Goal: Task Accomplishment & Management: Use online tool/utility

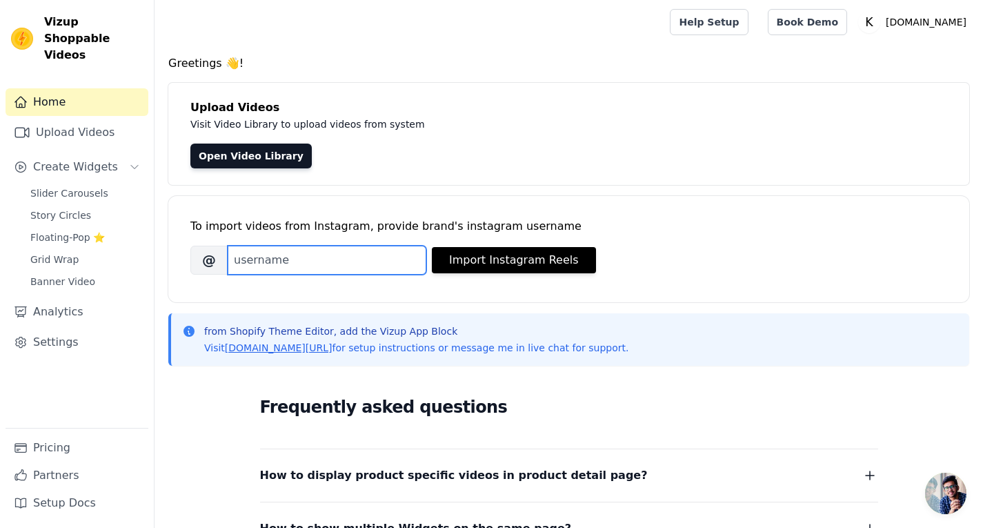
click at [357, 264] on input "Brand's Instagram Username" at bounding box center [327, 260] width 199 height 29
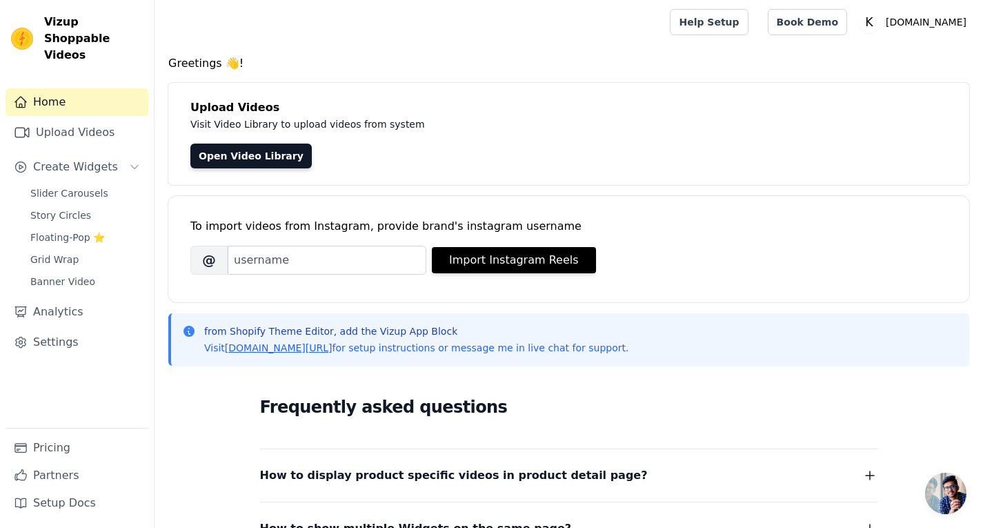
click at [373, 221] on div "To import videos from Instagram, provide brand's instagram username" at bounding box center [568, 226] width 757 height 17
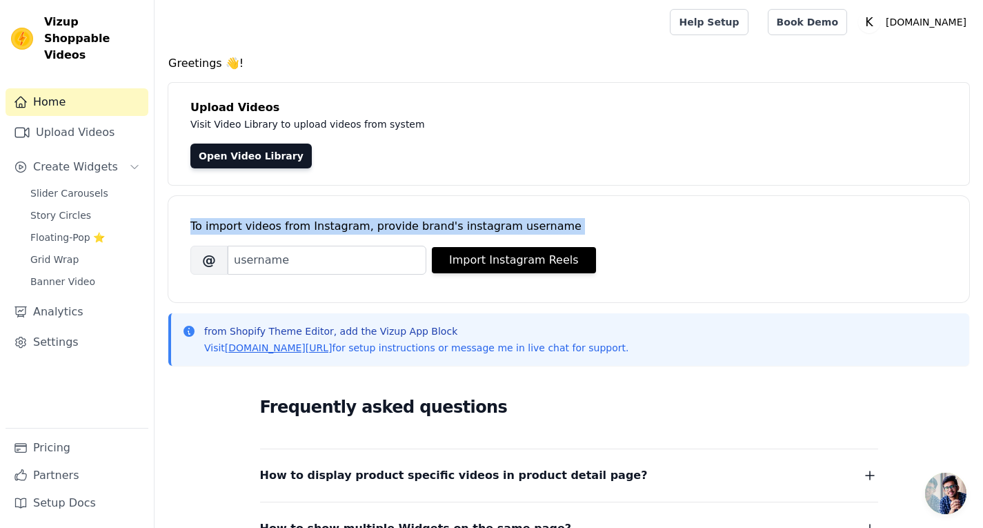
click at [373, 221] on div "To import videos from Instagram, provide brand's instagram username" at bounding box center [568, 226] width 757 height 17
click at [373, 223] on div "To import videos from Instagram, provide brand's instagram username" at bounding box center [568, 226] width 757 height 17
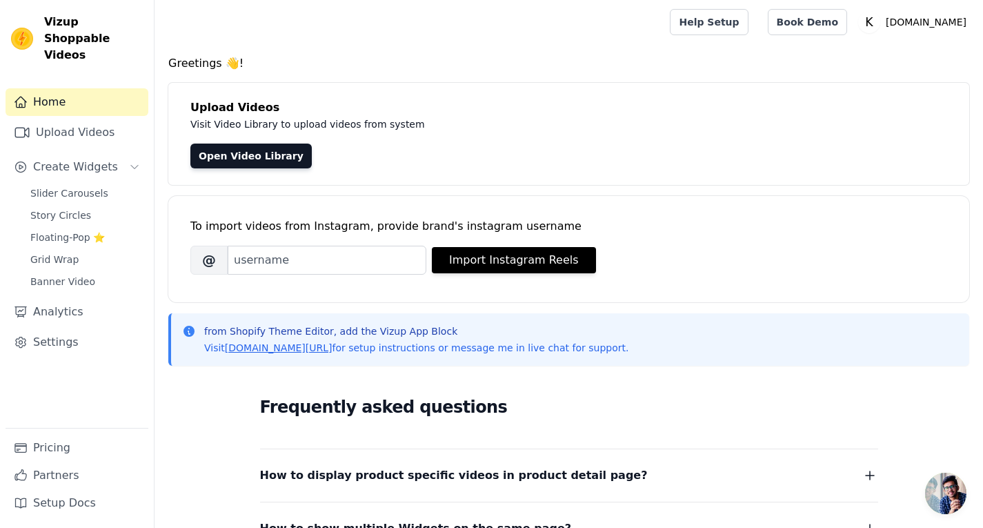
click at [350, 125] on p "Visit Video Library to upload videos from system" at bounding box center [499, 124] width 618 height 17
click at [350, 124] on p "Visit Video Library to upload videos from system" at bounding box center [499, 124] width 618 height 17
click at [224, 108] on h4 "Upload Videos" at bounding box center [568, 107] width 757 height 17
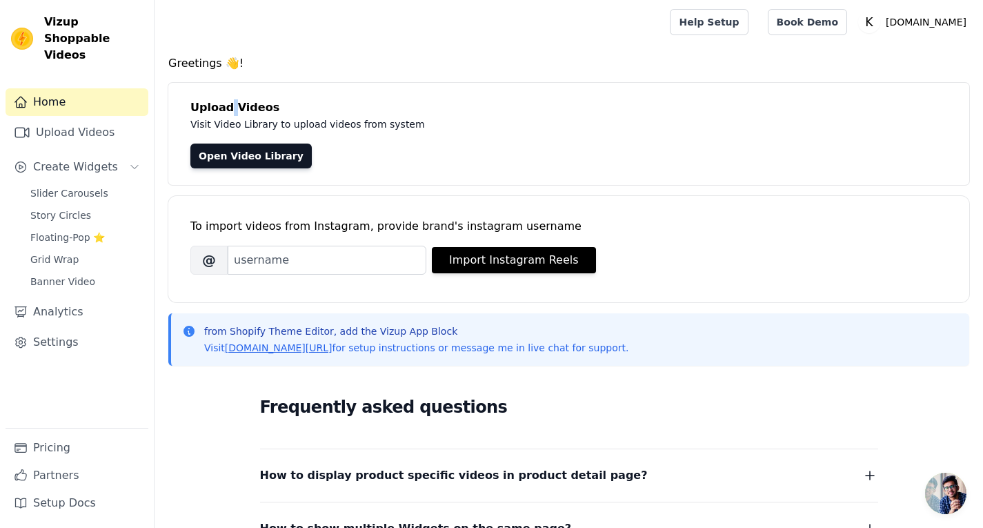
click at [224, 108] on h4 "Upload Videos" at bounding box center [568, 107] width 757 height 17
click at [259, 132] on div "Upload Videos Visit Video Library to upload videos from system Open Video Libra…" at bounding box center [568, 134] width 801 height 102
click at [259, 128] on p "Visit Video Library to upload videos from system" at bounding box center [499, 124] width 618 height 17
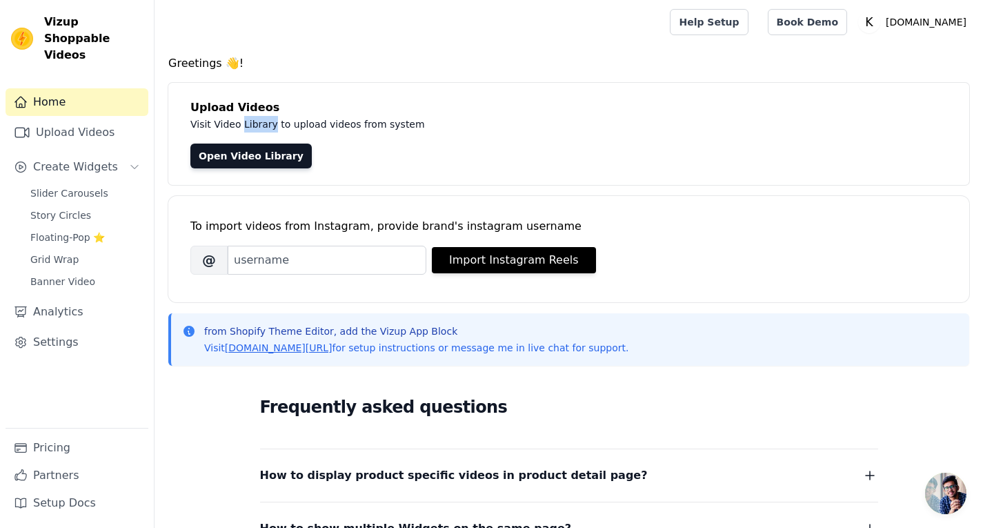
click at [259, 128] on p "Visit Video Library to upload videos from system" at bounding box center [499, 124] width 618 height 17
click at [291, 120] on p "Visit Video Library to upload videos from system" at bounding box center [499, 124] width 618 height 17
click at [303, 230] on div "To import videos from Instagram, provide brand's instagram username" at bounding box center [568, 226] width 757 height 17
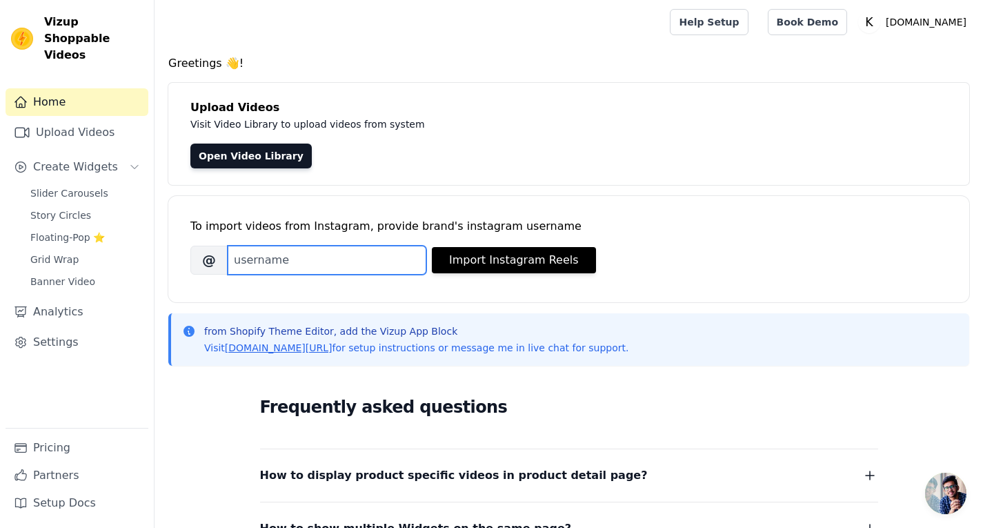
click at [314, 263] on input "Brand's Instagram Username" at bounding box center [327, 260] width 199 height 29
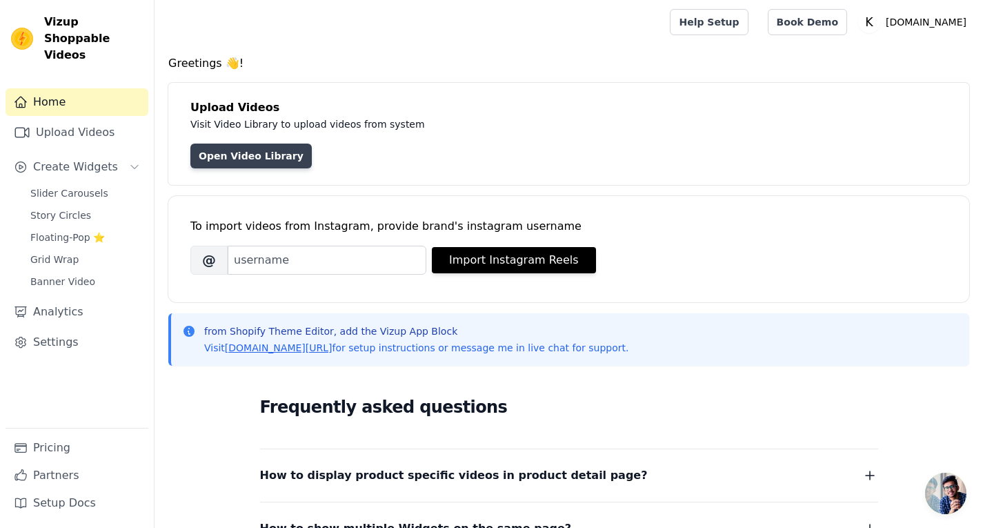
click at [230, 152] on link "Open Video Library" at bounding box center [250, 155] width 121 height 25
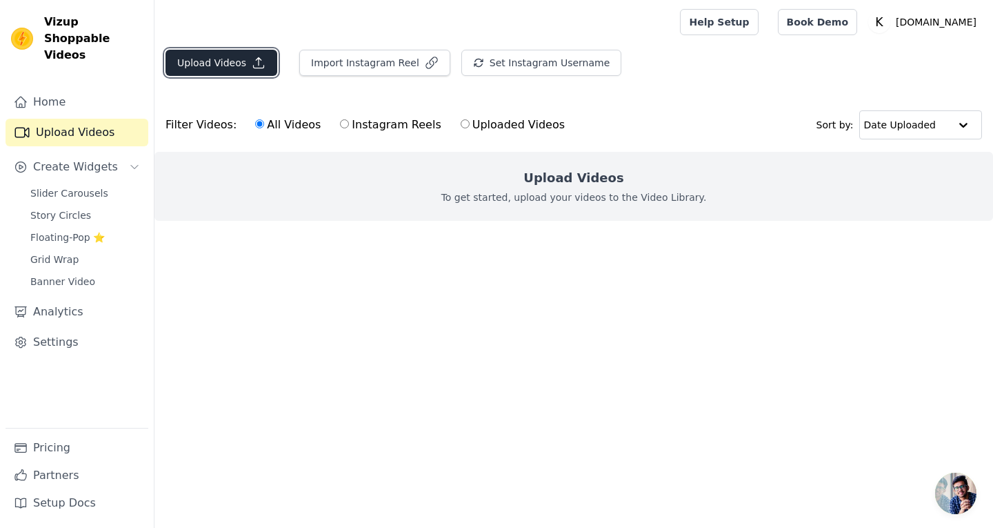
click at [225, 70] on button "Upload Videos" at bounding box center [222, 63] width 112 height 26
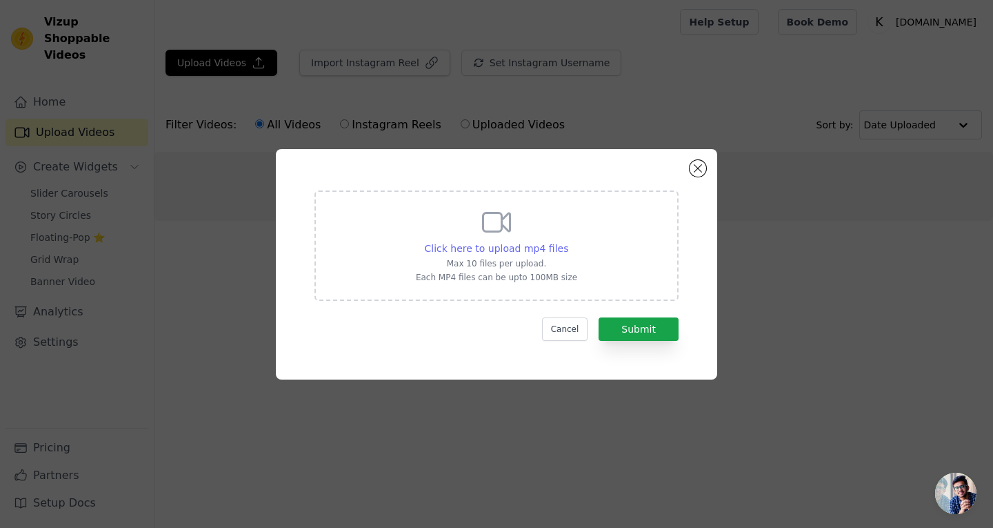
click at [515, 247] on span "Click here to upload mp4 files" at bounding box center [497, 248] width 144 height 11
click at [568, 241] on input "Click here to upload mp4 files Max 10 files per upload. Each MP4 files can be u…" at bounding box center [568, 241] width 1 height 1
type input "C:\fakepath\9 reel .mp4"
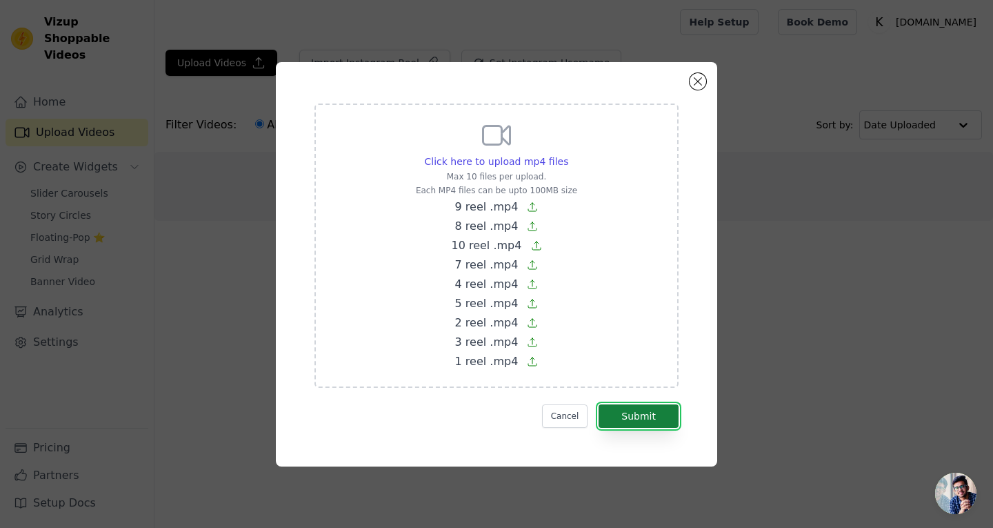
click at [661, 412] on button "Submit" at bounding box center [639, 415] width 80 height 23
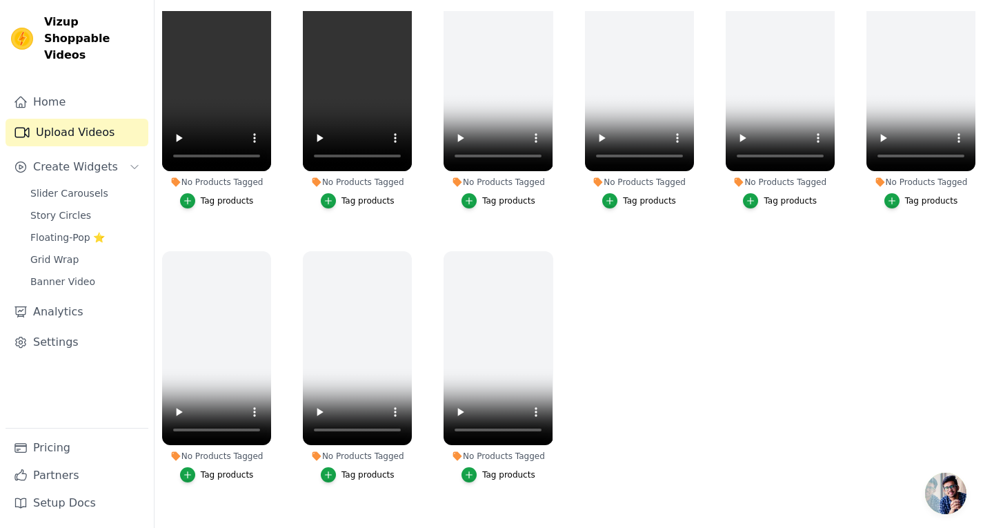
scroll to position [67, 0]
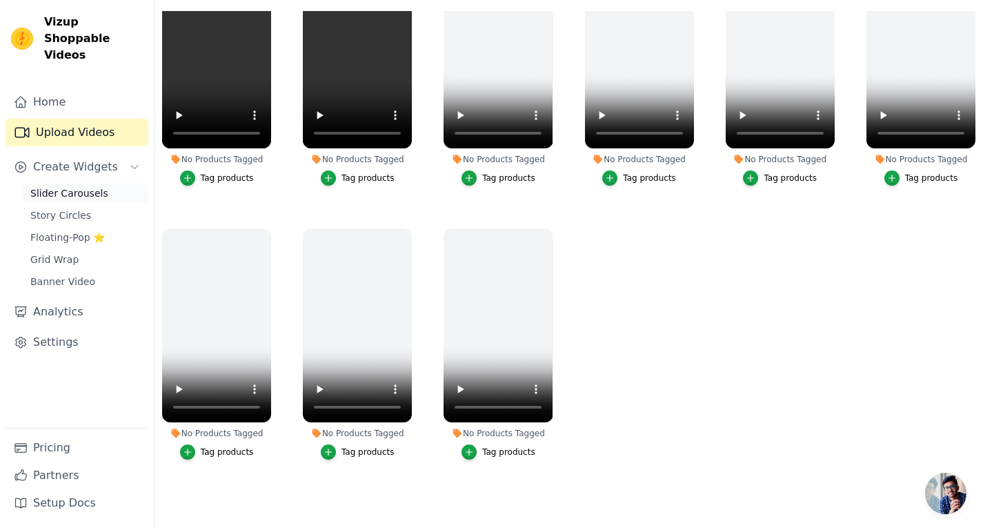
click at [88, 186] on span "Slider Carousels" at bounding box center [69, 193] width 78 height 14
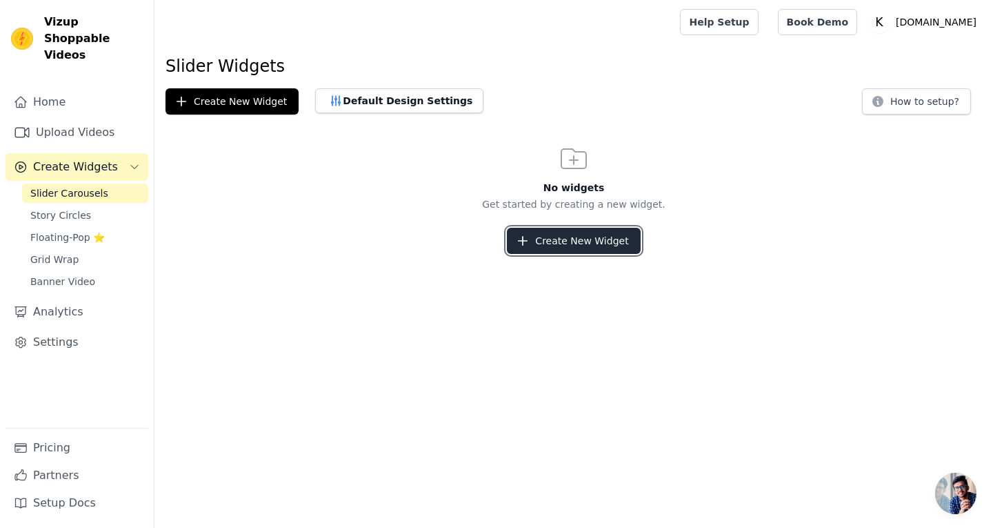
click at [565, 240] on button "Create New Widget" at bounding box center [573, 241] width 133 height 26
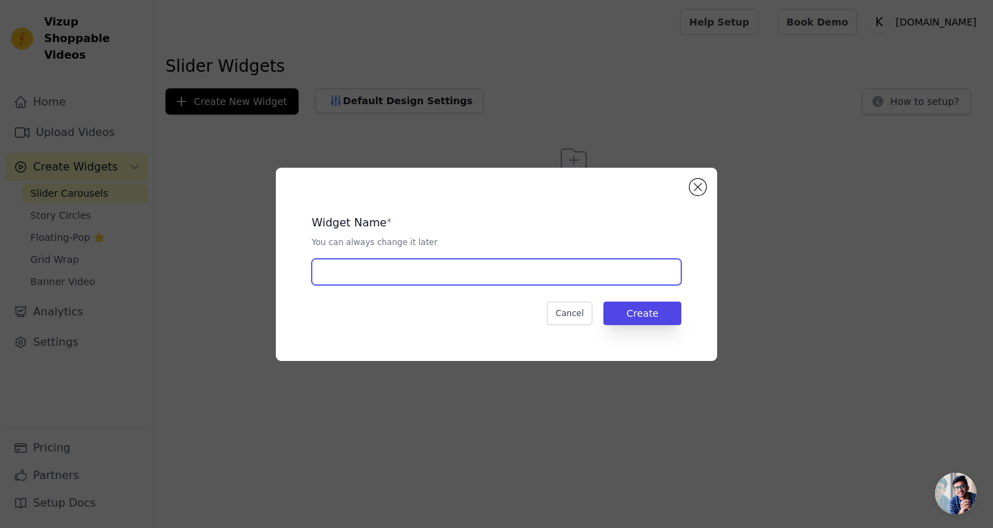
click at [436, 272] on input "text" at bounding box center [497, 272] width 370 height 26
type input "New carousel for pdp"
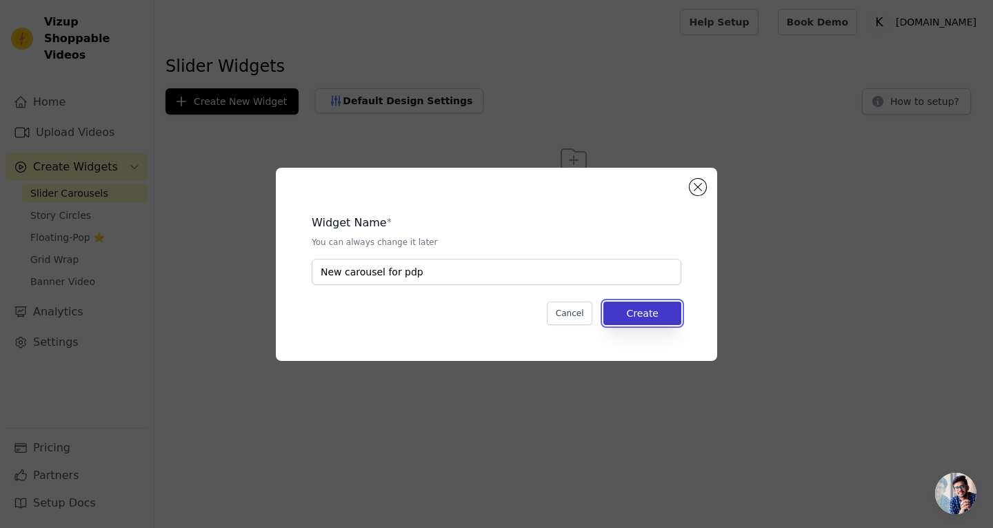
click at [657, 317] on button "Create" at bounding box center [642, 312] width 78 height 23
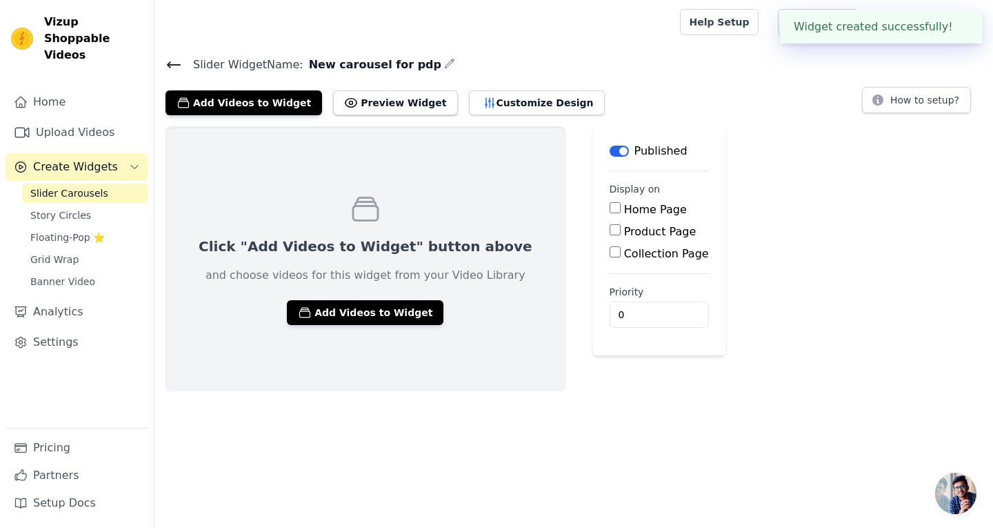
click at [610, 230] on div "Product Page" at bounding box center [659, 231] width 99 height 17
click at [610, 228] on input "Product Page" at bounding box center [615, 229] width 11 height 11
checkbox input "true"
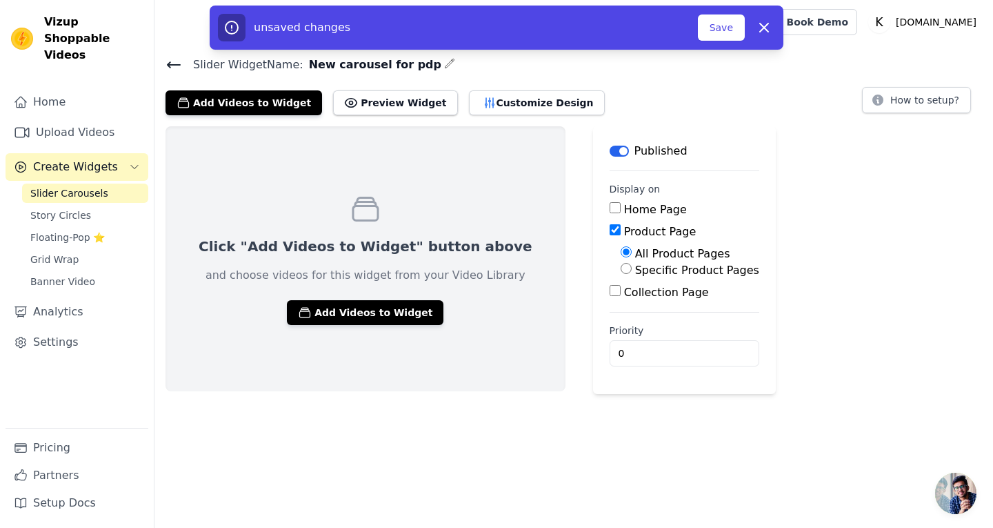
click at [621, 270] on input "Specific Product Pages" at bounding box center [626, 268] width 11 height 11
radio input "true"
click at [621, 307] on button "Select Products" at bounding box center [667, 301] width 92 height 23
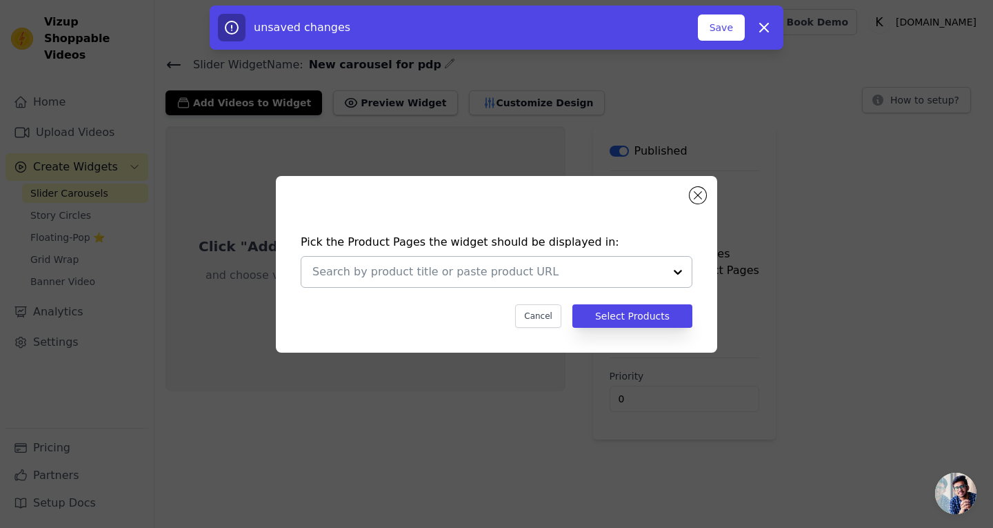
click at [677, 262] on div at bounding box center [678, 272] width 28 height 30
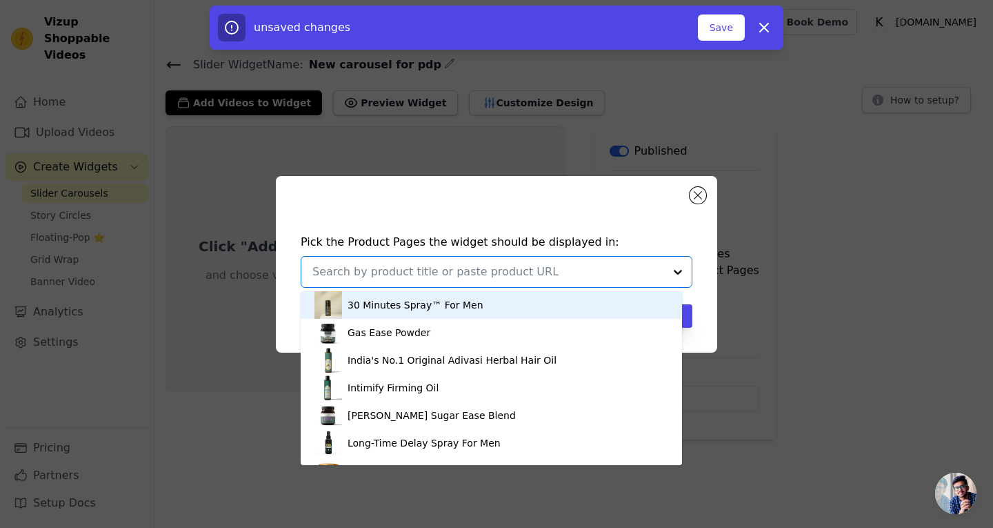
click at [489, 311] on div "30 Minutes Spray™ For Men" at bounding box center [491, 305] width 354 height 28
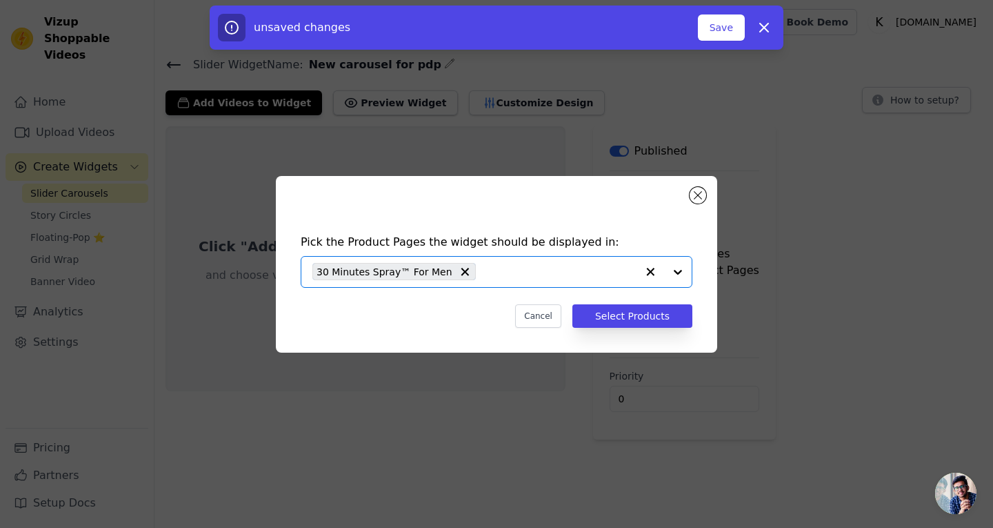
click at [467, 311] on div "Cancel Select Products" at bounding box center [497, 315] width 392 height 23
click at [621, 312] on button "Select Products" at bounding box center [632, 315] width 120 height 23
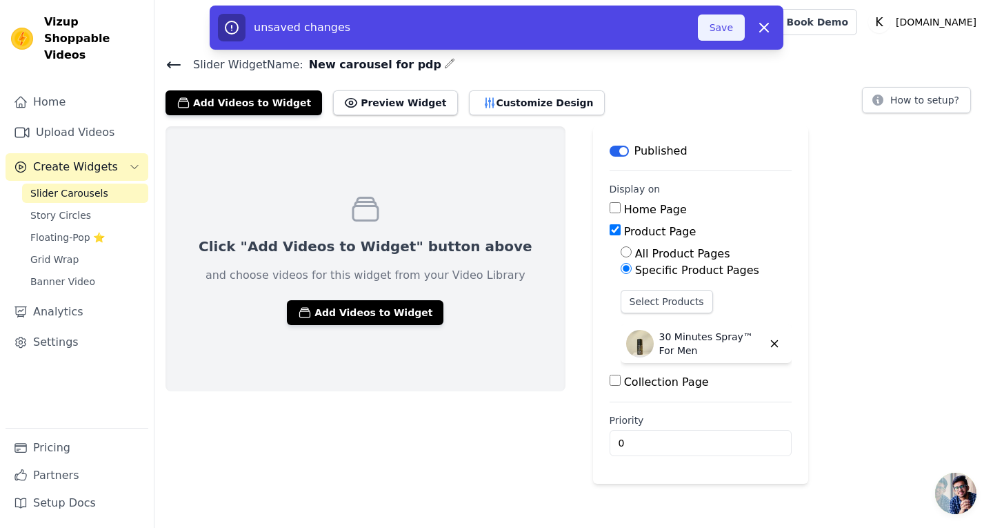
click at [731, 30] on button "Save" at bounding box center [721, 27] width 47 height 26
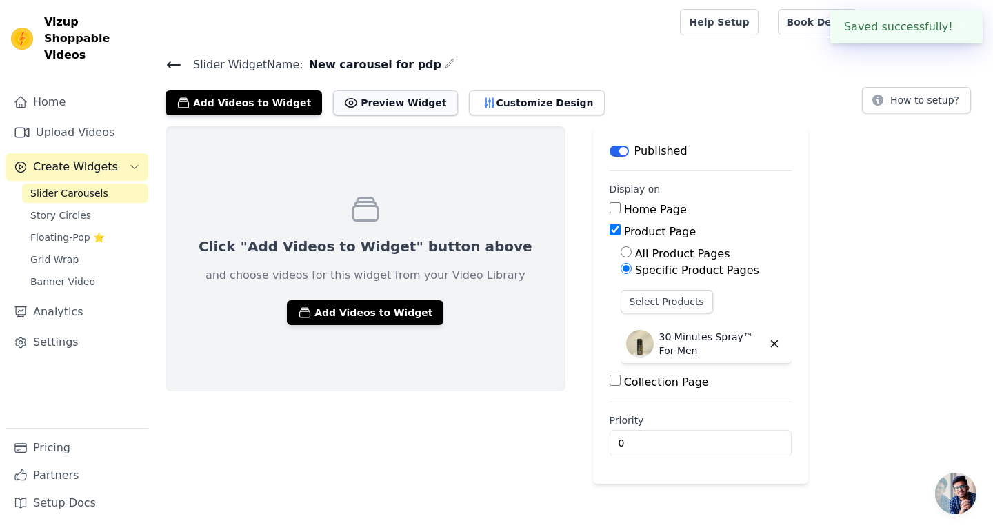
click at [382, 99] on button "Preview Widget" at bounding box center [395, 102] width 124 height 25
click at [504, 99] on button "Customize Design" at bounding box center [537, 102] width 136 height 25
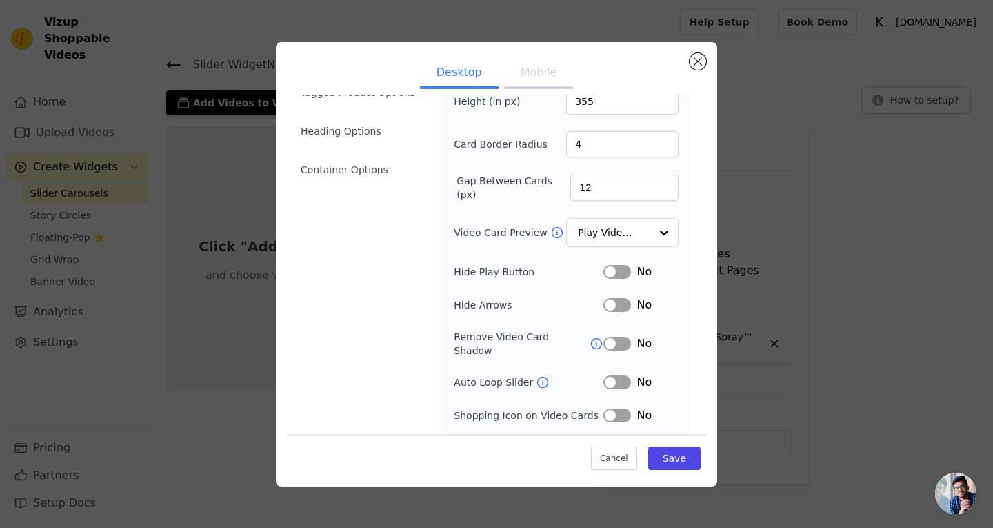
scroll to position [90, 0]
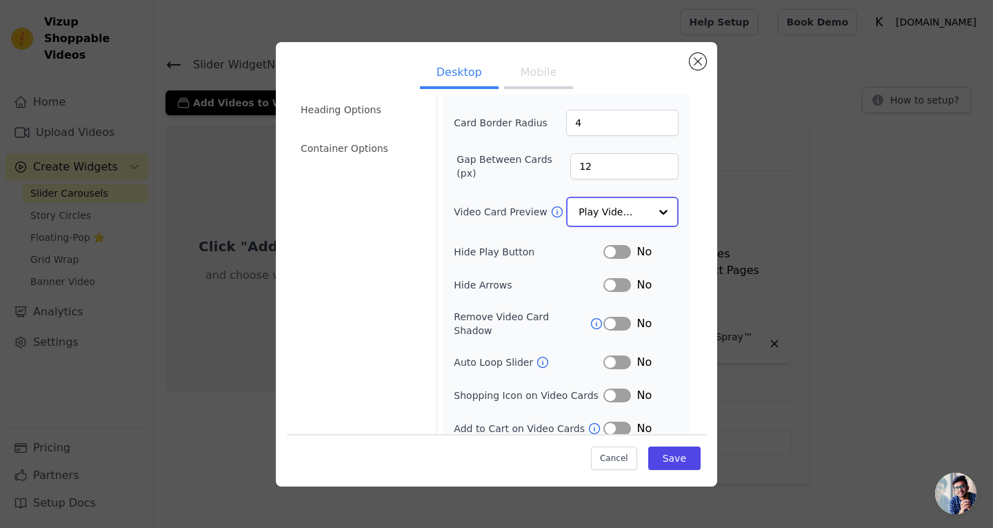
click at [638, 212] on input "Video Card Preview" at bounding box center [614, 212] width 71 height 28
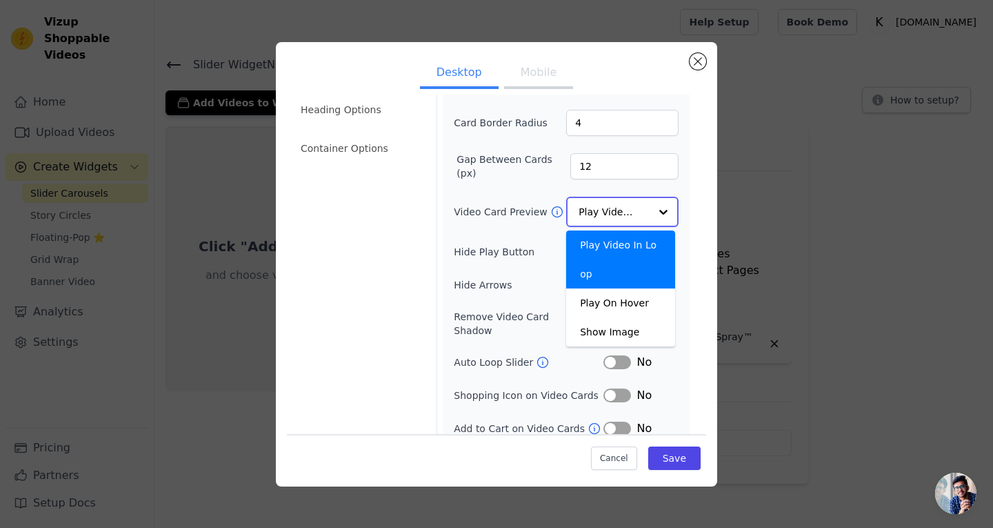
click at [638, 212] on input "Video Card Preview" at bounding box center [614, 212] width 71 height 28
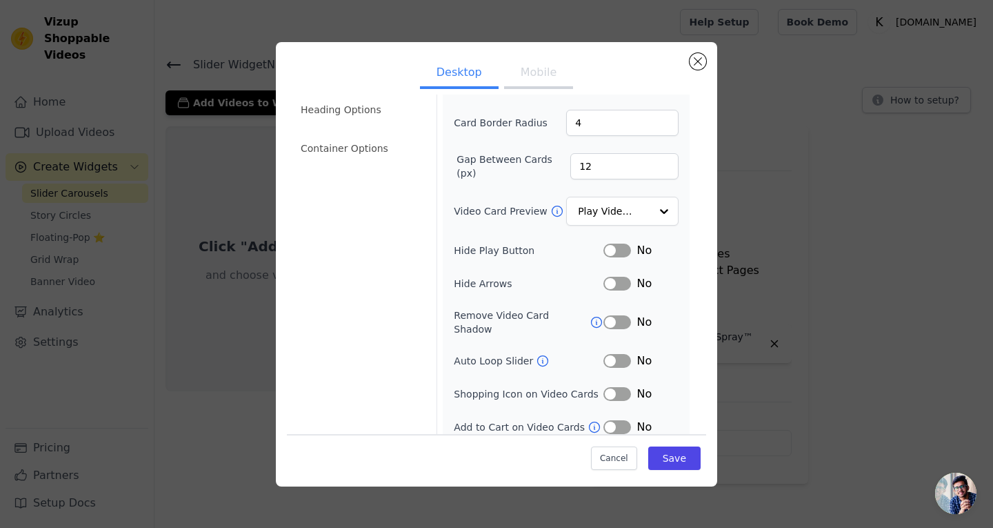
click at [561, 251] on label "Hide Play Button" at bounding box center [529, 250] width 150 height 14
click at [617, 277] on button "Label" at bounding box center [617, 284] width 28 height 14
click at [614, 246] on button "Label" at bounding box center [617, 250] width 28 height 14
click at [673, 454] on button "Save" at bounding box center [674, 457] width 52 height 23
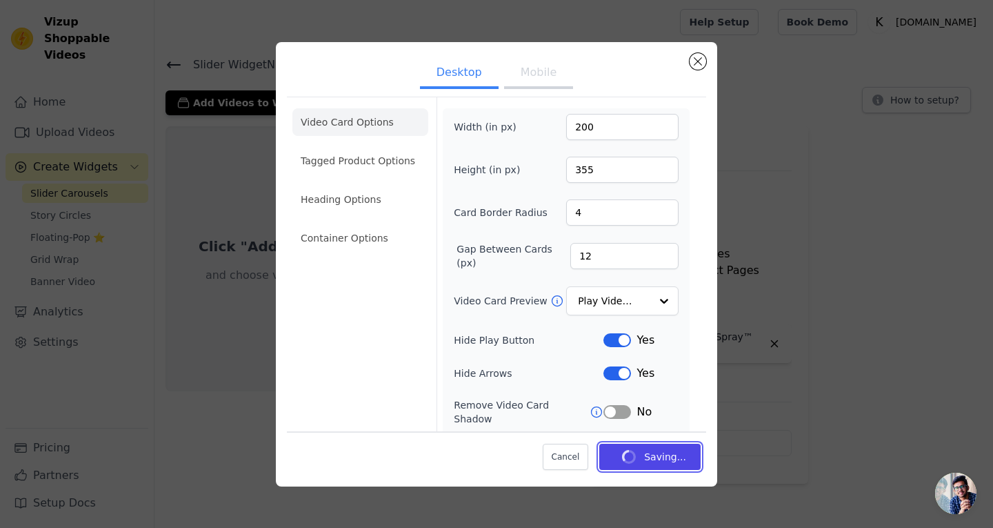
scroll to position [0, 0]
click at [535, 69] on button "Mobile" at bounding box center [538, 74] width 69 height 30
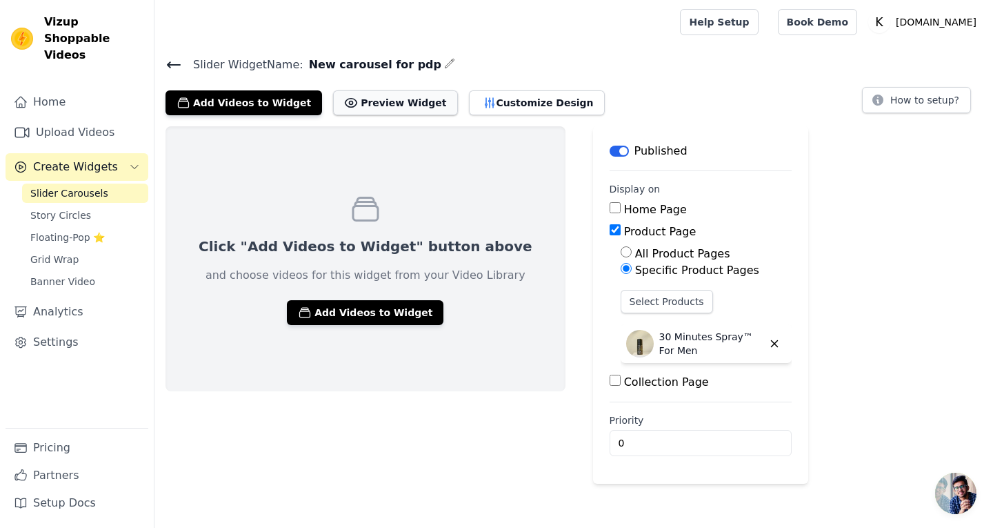
click at [375, 97] on button "Preview Widget" at bounding box center [395, 102] width 124 height 25
click at [387, 314] on button "Add Videos to Widget" at bounding box center [365, 312] width 157 height 25
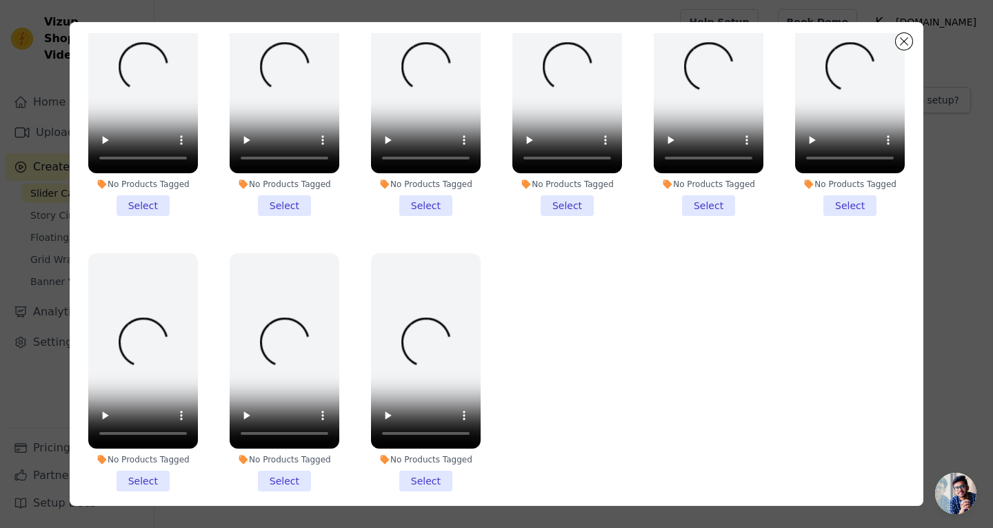
scroll to position [120, 0]
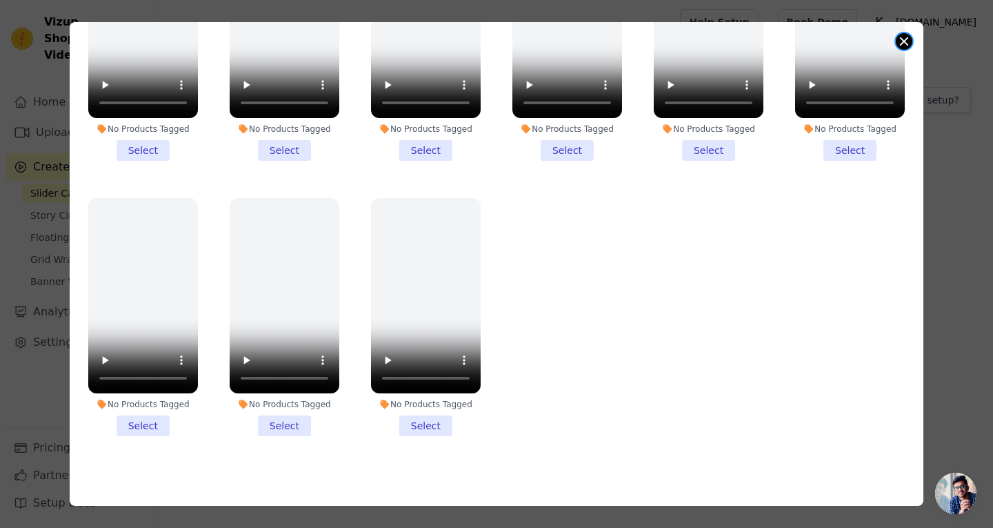
click at [901, 38] on button "Close modal" at bounding box center [904, 41] width 17 height 17
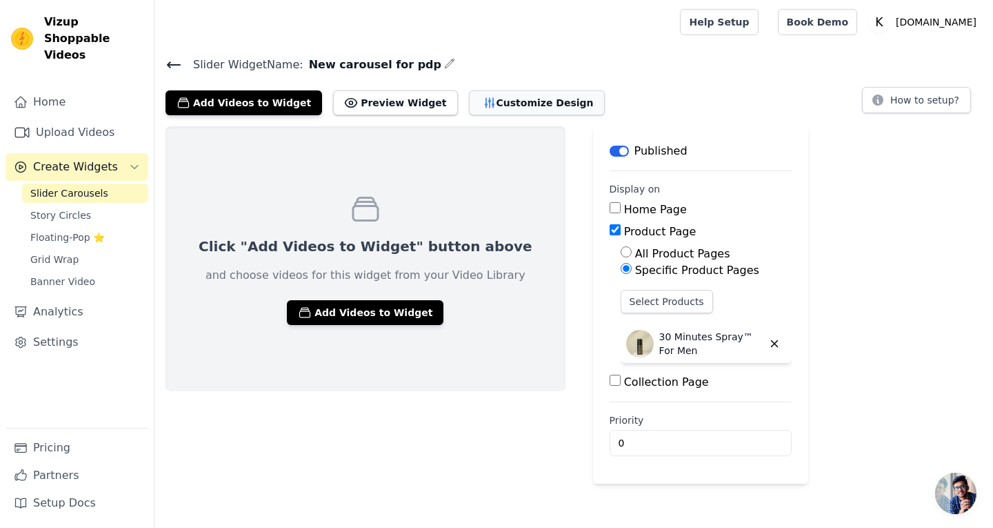
click at [486, 111] on button "Customize Design" at bounding box center [537, 102] width 136 height 25
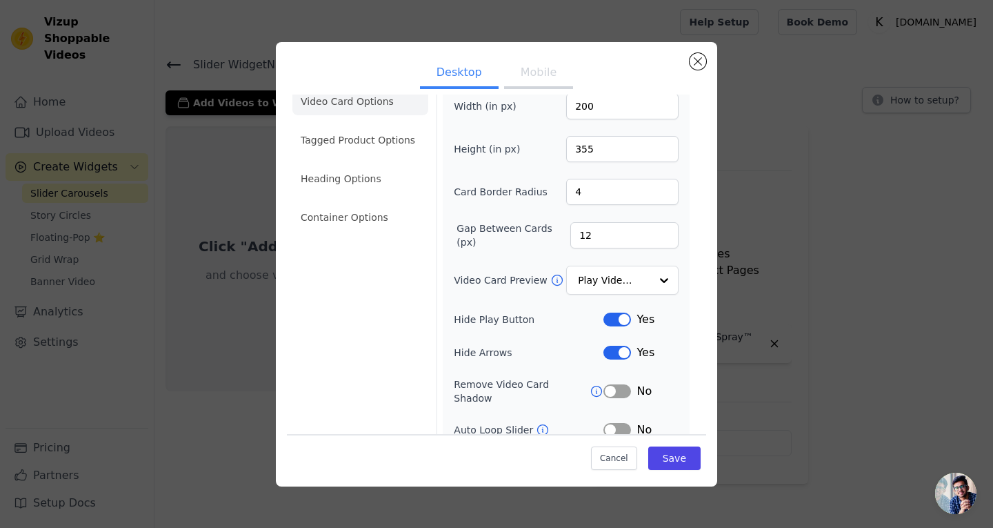
scroll to position [90, 0]
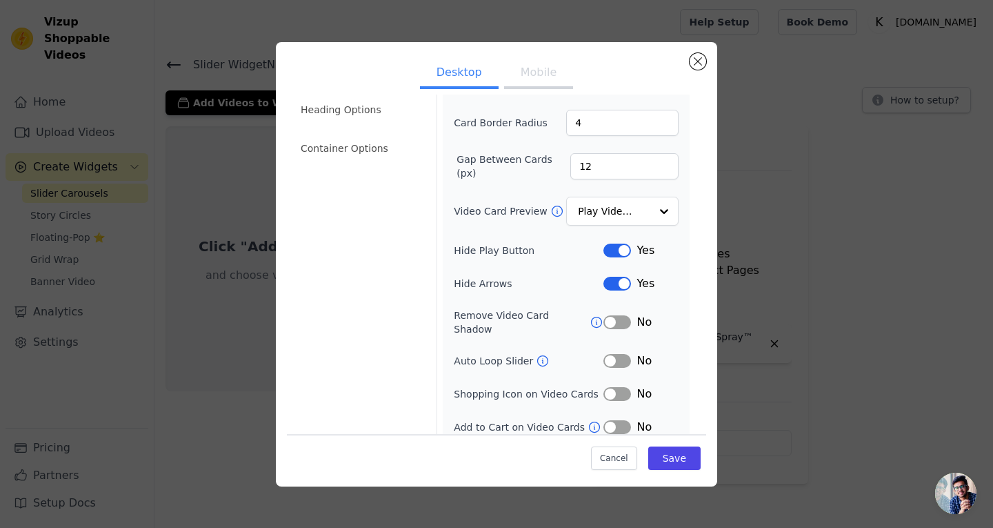
click at [682, 473] on div "Cancel Save" at bounding box center [496, 454] width 419 height 41
click at [679, 462] on button "Save" at bounding box center [674, 457] width 52 height 23
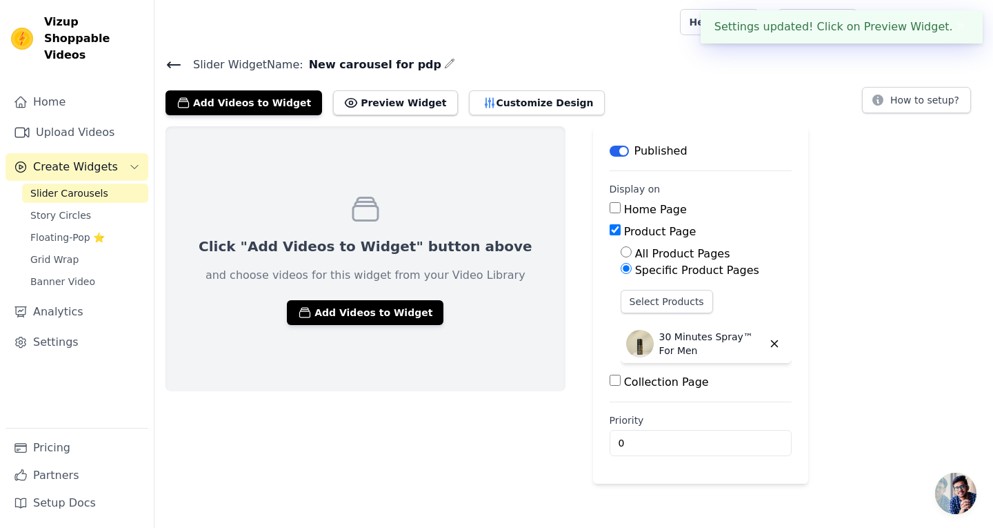
click at [351, 149] on div "Click "Add Videos to Widget" button above and choose videos for this widget fro…" at bounding box center [366, 258] width 400 height 265
click at [493, 99] on button "Customize Design" at bounding box center [537, 102] width 136 height 25
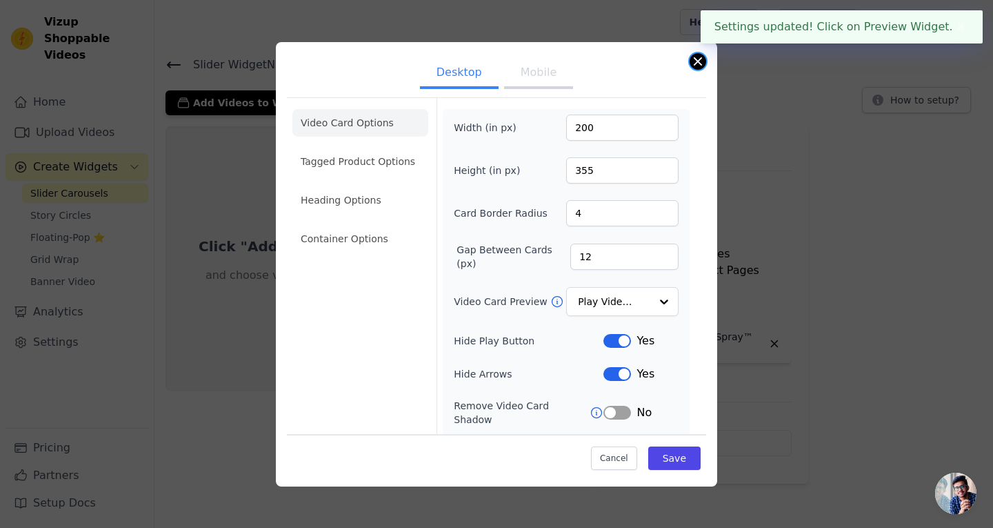
click at [698, 62] on button "Close modal" at bounding box center [698, 61] width 17 height 17
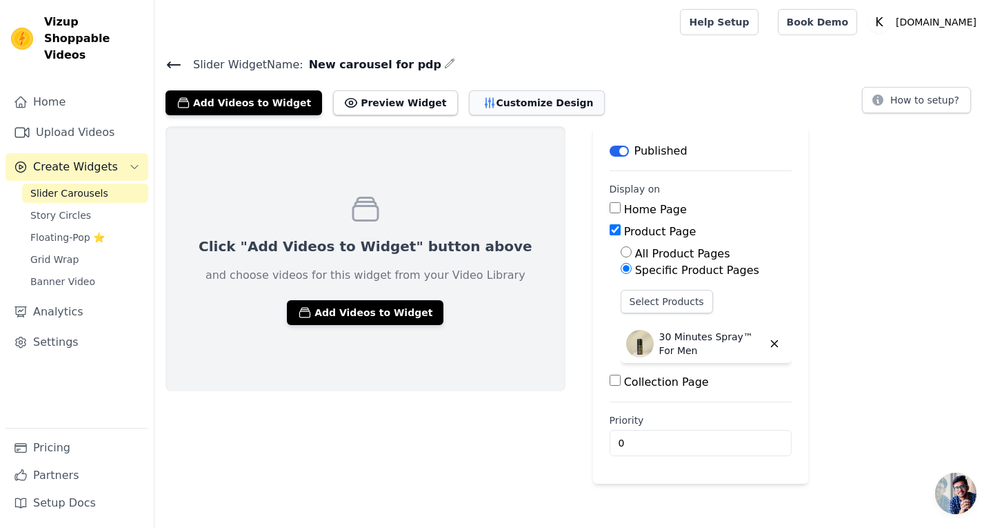
click at [519, 101] on button "Customize Design" at bounding box center [537, 102] width 136 height 25
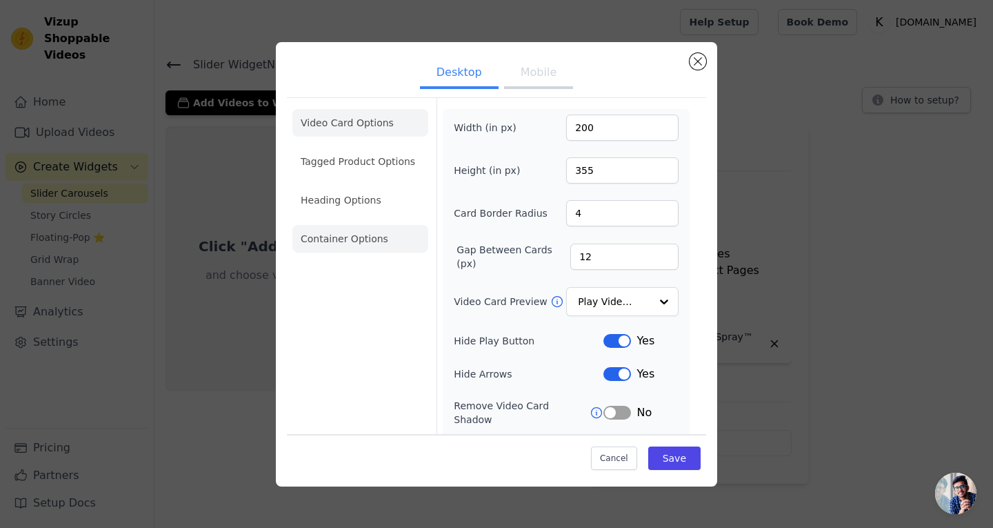
click at [364, 244] on li "Container Options" at bounding box center [360, 239] width 136 height 28
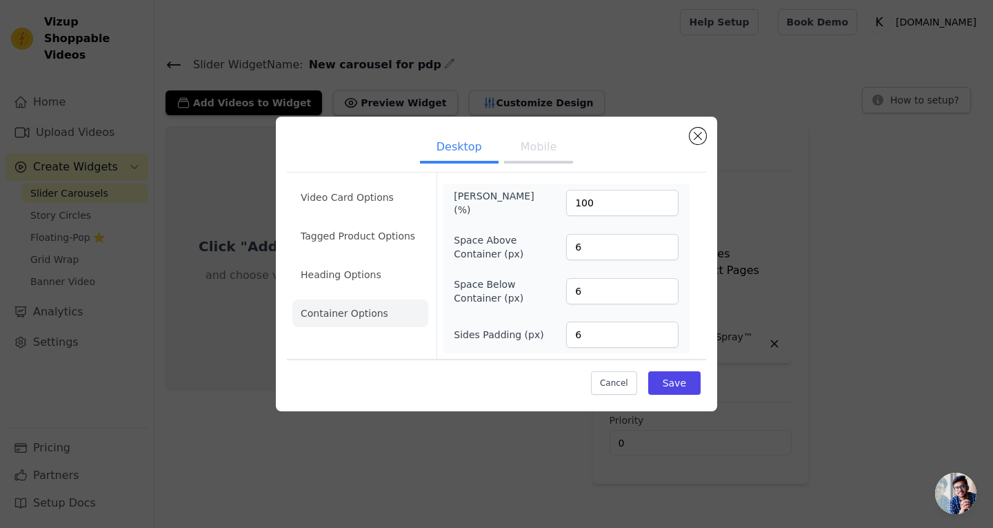
click at [492, 153] on button "Desktop" at bounding box center [459, 148] width 79 height 30
click at [544, 150] on button "Mobile" at bounding box center [538, 148] width 69 height 30
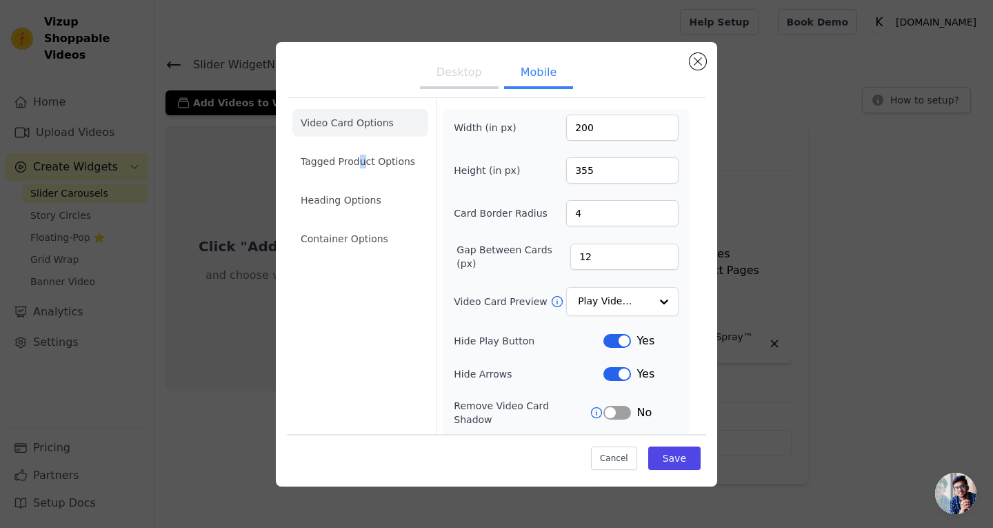
click at [359, 162] on li "Tagged Product Options" at bounding box center [360, 162] width 136 height 28
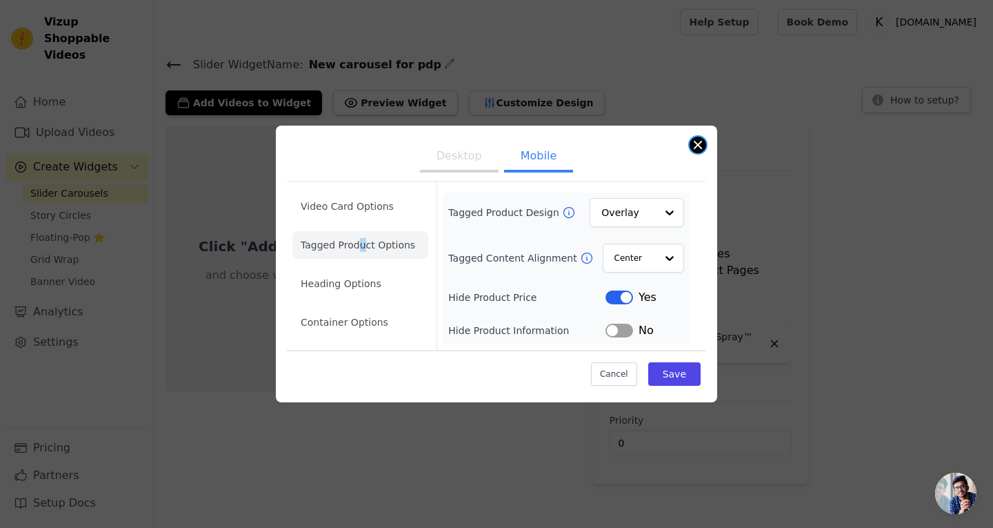
click at [703, 146] on button "Close modal" at bounding box center [698, 145] width 17 height 17
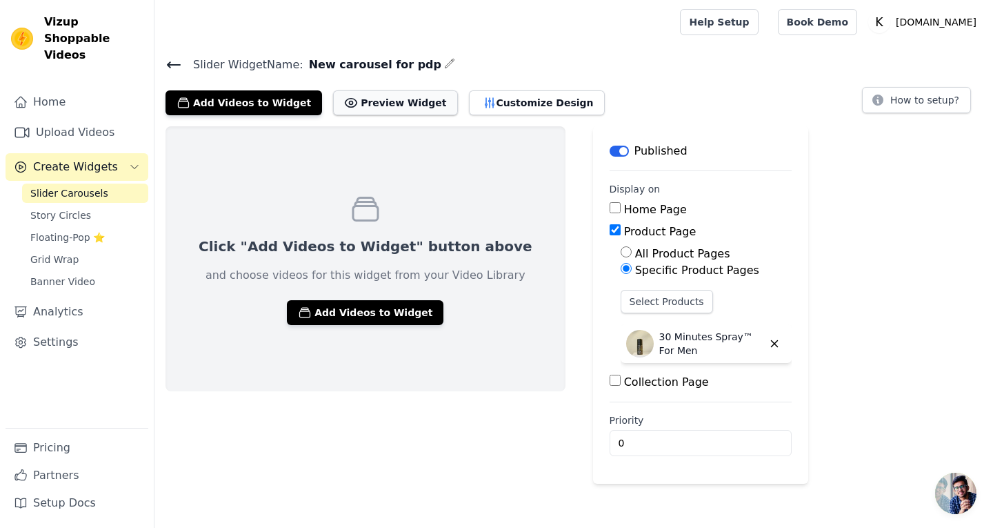
click at [363, 105] on button "Preview Widget" at bounding box center [395, 102] width 124 height 25
click at [363, 103] on button "Preview Widget" at bounding box center [395, 102] width 124 height 25
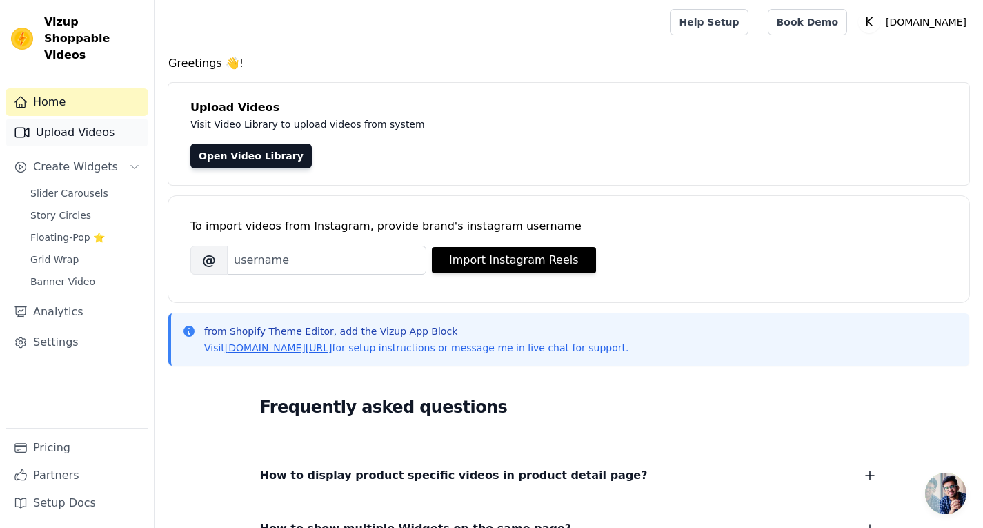
click at [79, 119] on link "Upload Videos" at bounding box center [77, 133] width 143 height 28
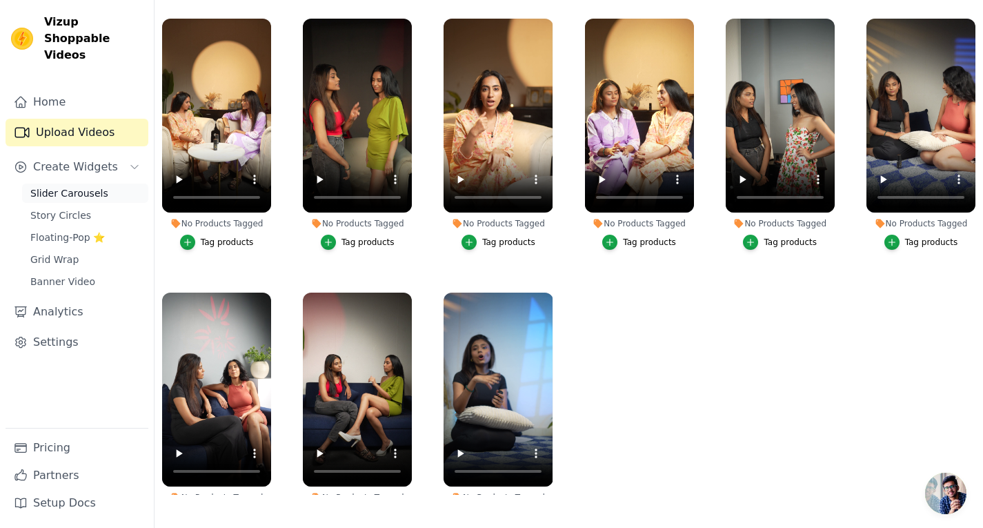
click at [84, 186] on span "Slider Carousels" at bounding box center [69, 193] width 78 height 14
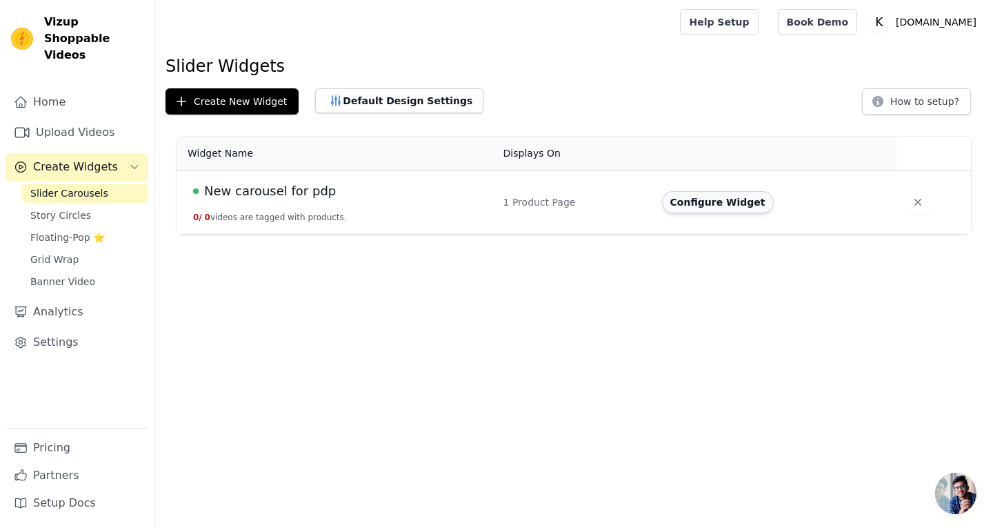
click at [715, 194] on button "Configure Widget" at bounding box center [718, 202] width 112 height 22
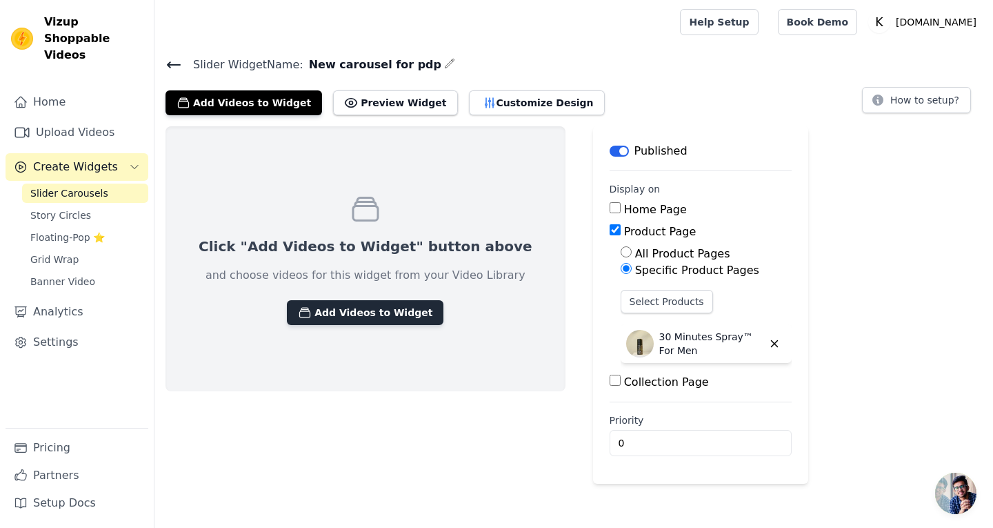
click at [379, 320] on button "Add Videos to Widget" at bounding box center [365, 312] width 157 height 25
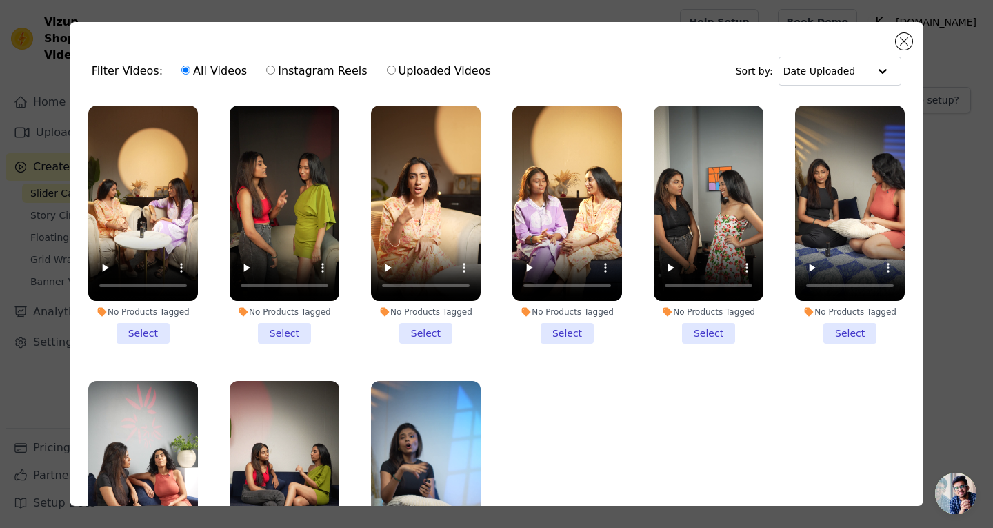
click at [154, 332] on li "No Products Tagged Select" at bounding box center [143, 225] width 110 height 238
click at [0, 0] on input "No Products Tagged Select" at bounding box center [0, 0] width 0 height 0
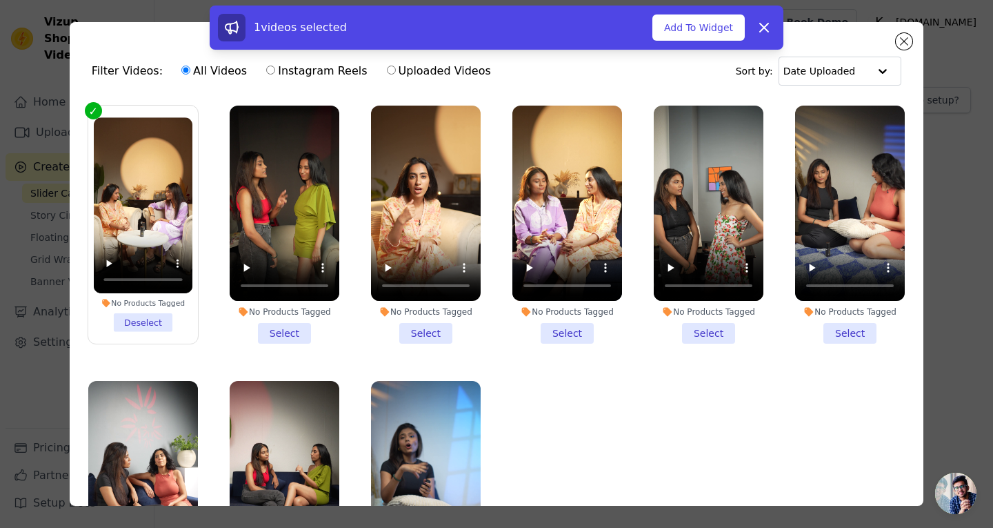
click at [286, 329] on li "No Products Tagged Select" at bounding box center [285, 225] width 110 height 238
click at [0, 0] on input "No Products Tagged Select" at bounding box center [0, 0] width 0 height 0
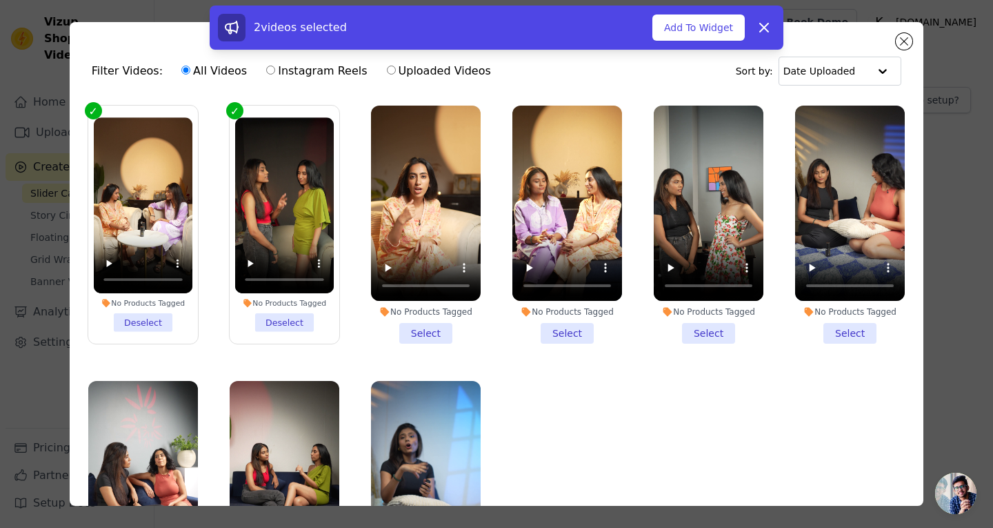
drag, startPoint x: 426, startPoint y: 329, endPoint x: 523, endPoint y: 333, distance: 97.3
click at [426, 328] on li "No Products Tagged Select" at bounding box center [426, 225] width 110 height 238
click at [0, 0] on input "No Products Tagged Select" at bounding box center [0, 0] width 0 height 0
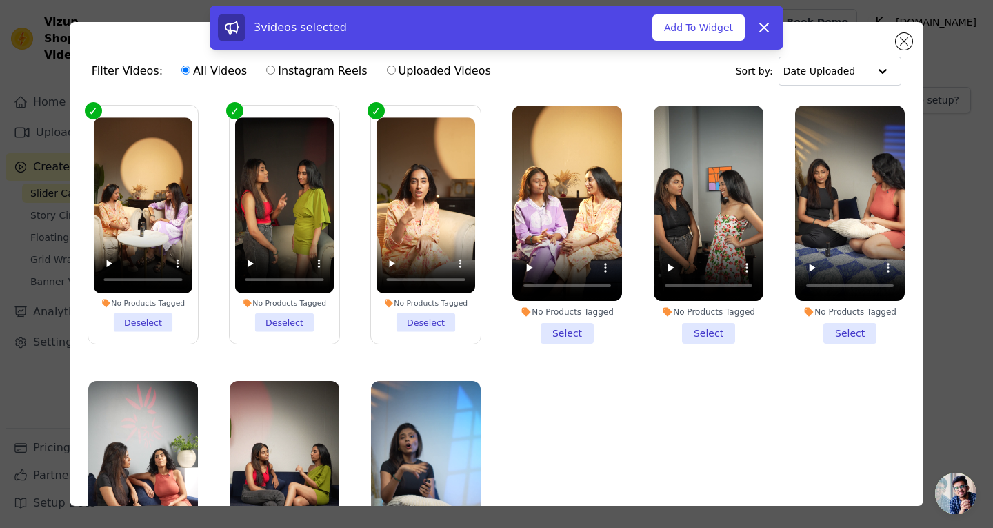
click at [571, 331] on li "No Products Tagged Select" at bounding box center [567, 225] width 110 height 238
click at [0, 0] on input "No Products Tagged Select" at bounding box center [0, 0] width 0 height 0
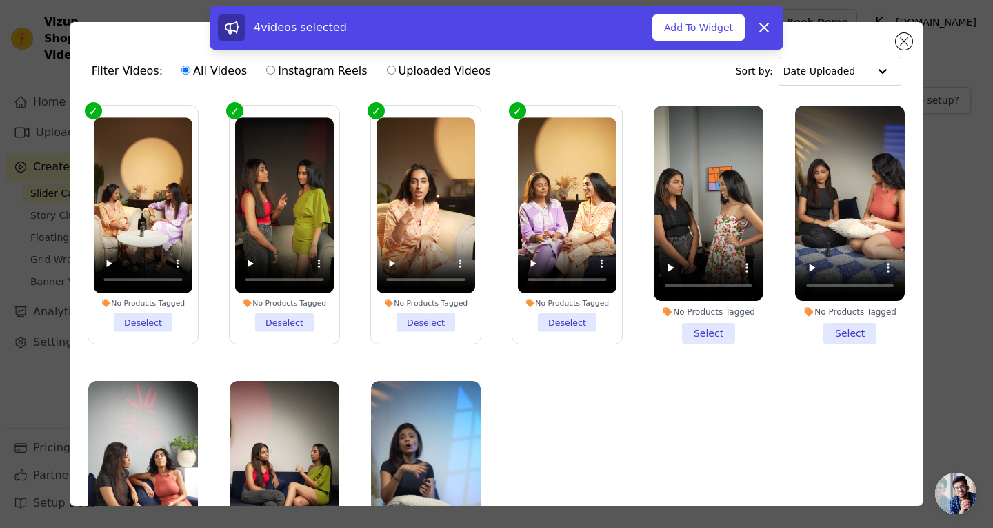
click at [701, 331] on li "No Products Tagged Select" at bounding box center [709, 225] width 110 height 238
click at [0, 0] on input "No Products Tagged Select" at bounding box center [0, 0] width 0 height 0
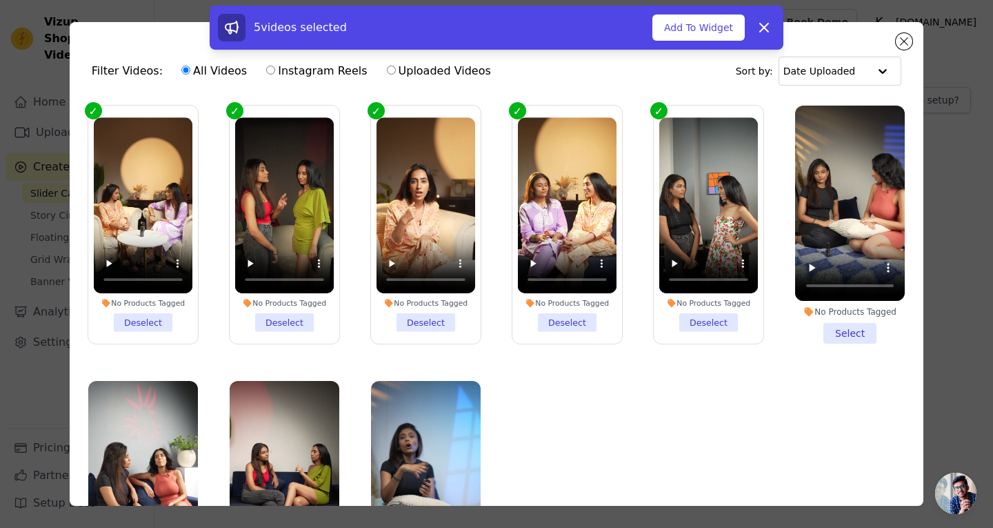
click at [837, 331] on li "No Products Tagged Select" at bounding box center [850, 225] width 110 height 238
click at [0, 0] on input "No Products Tagged Select" at bounding box center [0, 0] width 0 height 0
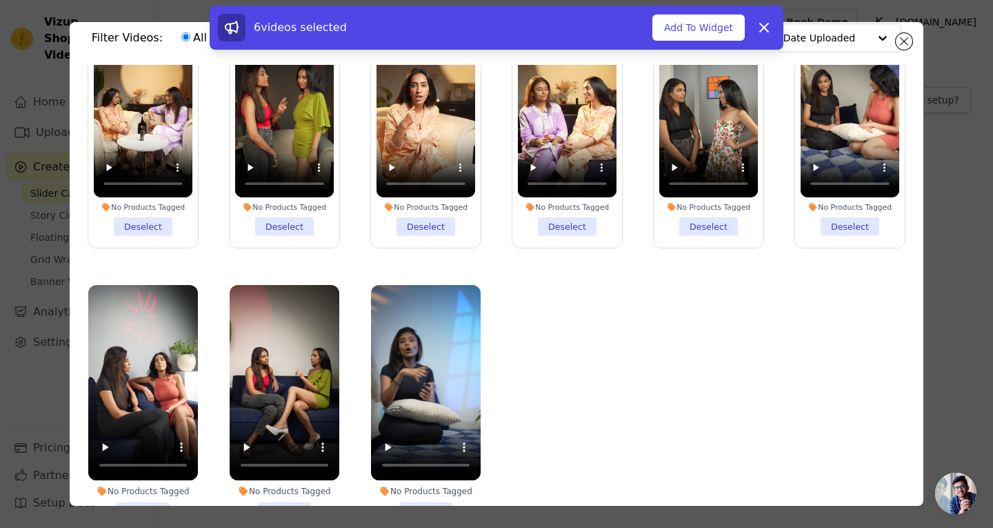
scroll to position [120, 0]
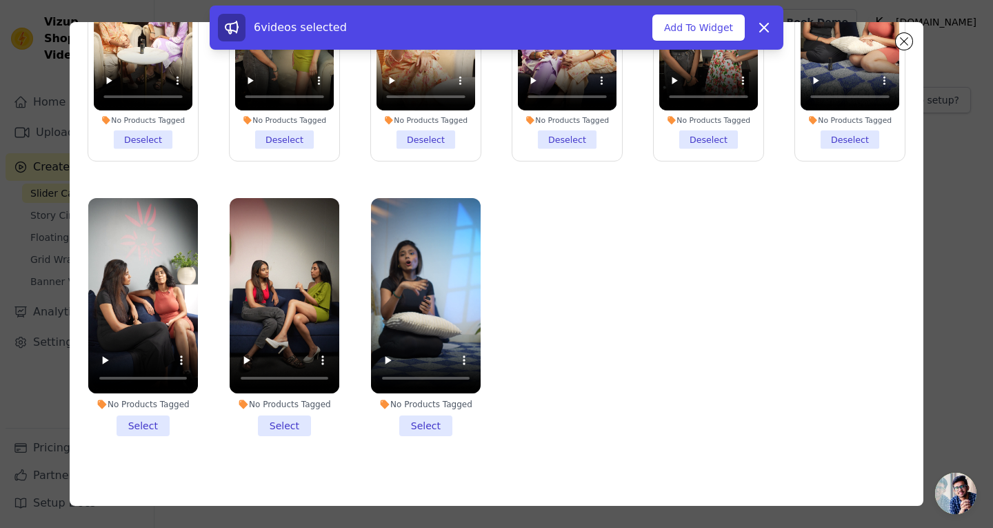
drag, startPoint x: 148, startPoint y: 418, endPoint x: 202, endPoint y: 417, distance: 54.5
click at [148, 419] on li "No Products Tagged Select" at bounding box center [143, 317] width 110 height 238
click at [0, 0] on input "No Products Tagged Select" at bounding box center [0, 0] width 0 height 0
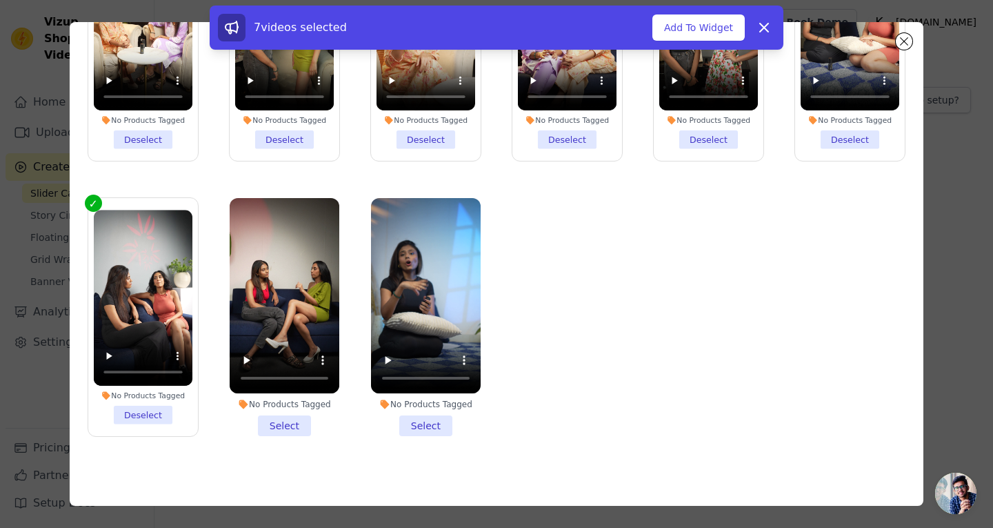
click at [252, 422] on li "No Products Tagged Select" at bounding box center [285, 317] width 110 height 238
click at [0, 0] on input "No Products Tagged Select" at bounding box center [0, 0] width 0 height 0
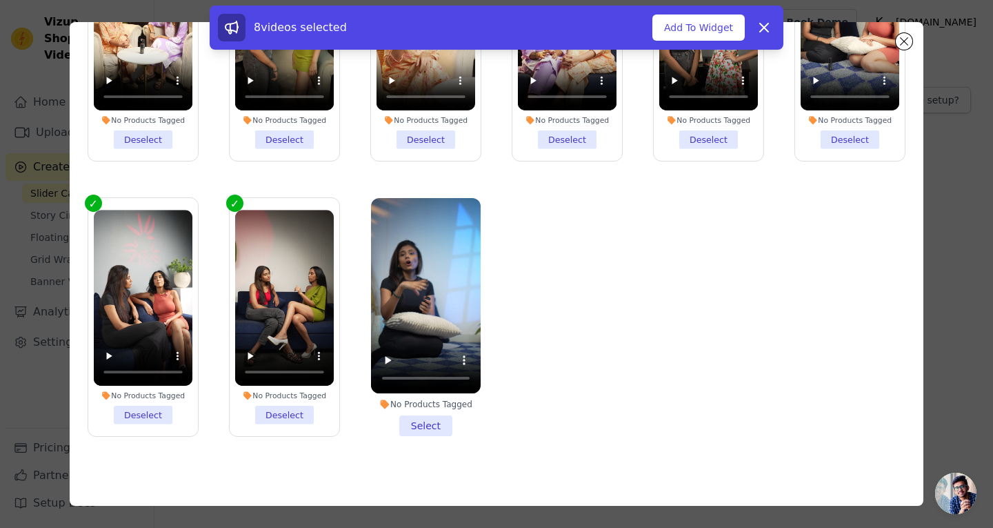
click at [415, 409] on li "No Products Tagged Select" at bounding box center [426, 317] width 110 height 238
click at [0, 0] on input "No Products Tagged Select" at bounding box center [0, 0] width 0 height 0
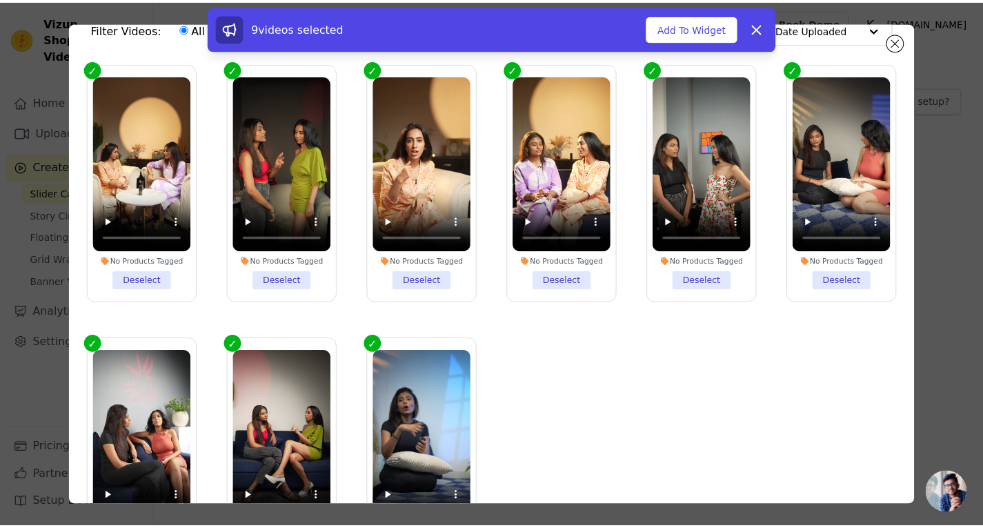
scroll to position [0, 0]
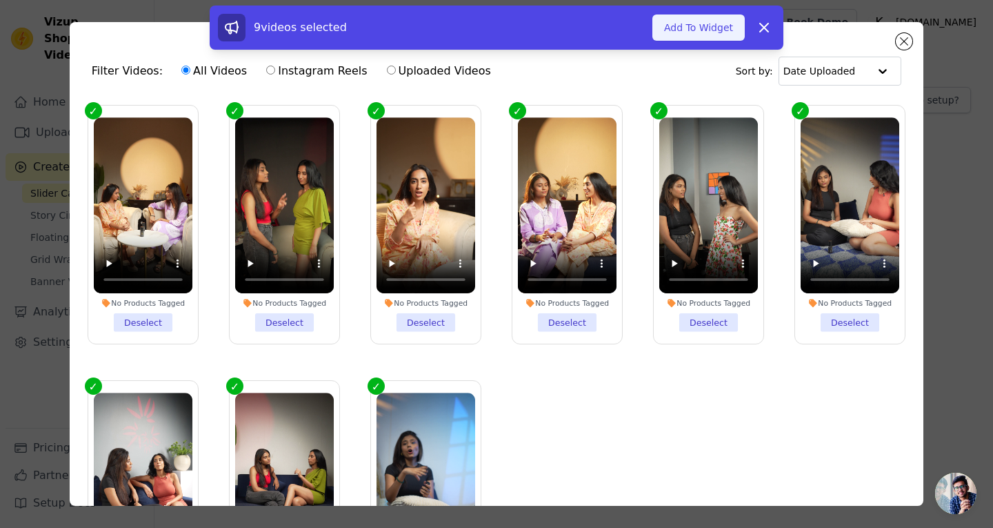
click at [698, 19] on button "Add To Widget" at bounding box center [698, 27] width 92 height 26
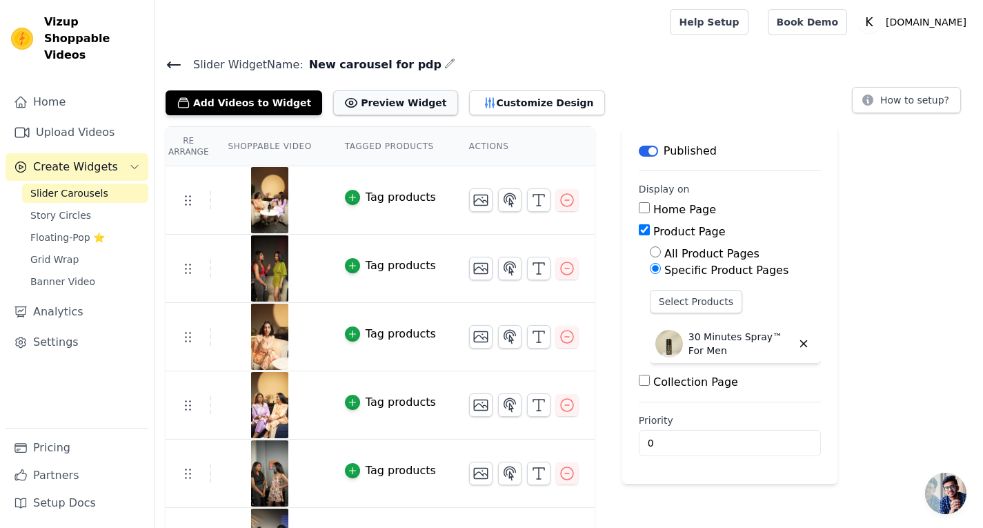
click at [355, 106] on button "Preview Widget" at bounding box center [395, 102] width 124 height 25
click at [501, 101] on button "Customize Design" at bounding box center [537, 102] width 136 height 25
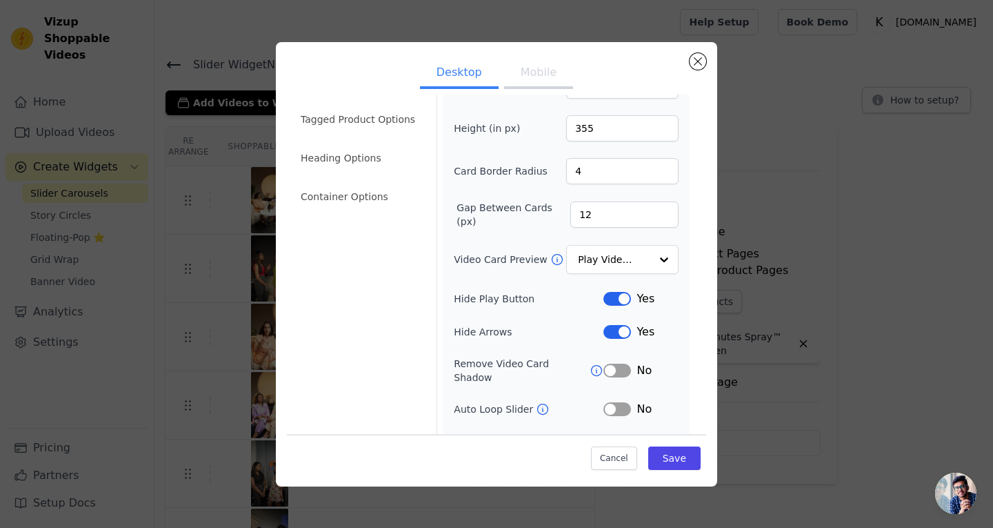
scroll to position [69, 0]
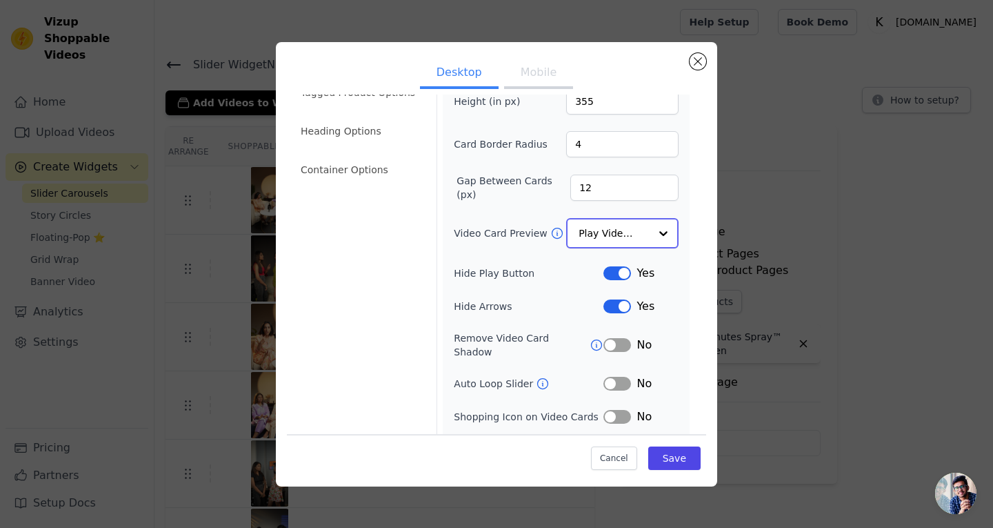
click at [650, 227] on div at bounding box center [664, 233] width 28 height 28
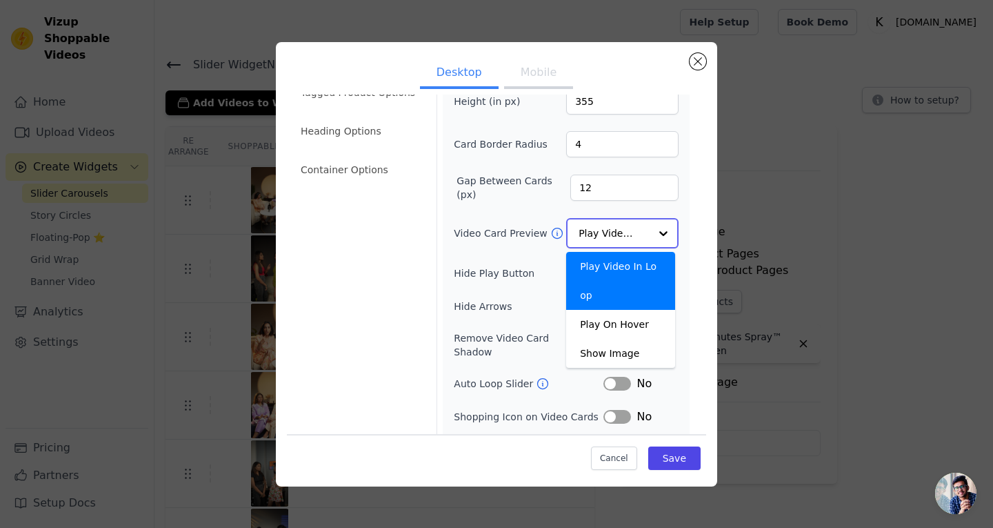
click at [650, 227] on div at bounding box center [664, 233] width 28 height 28
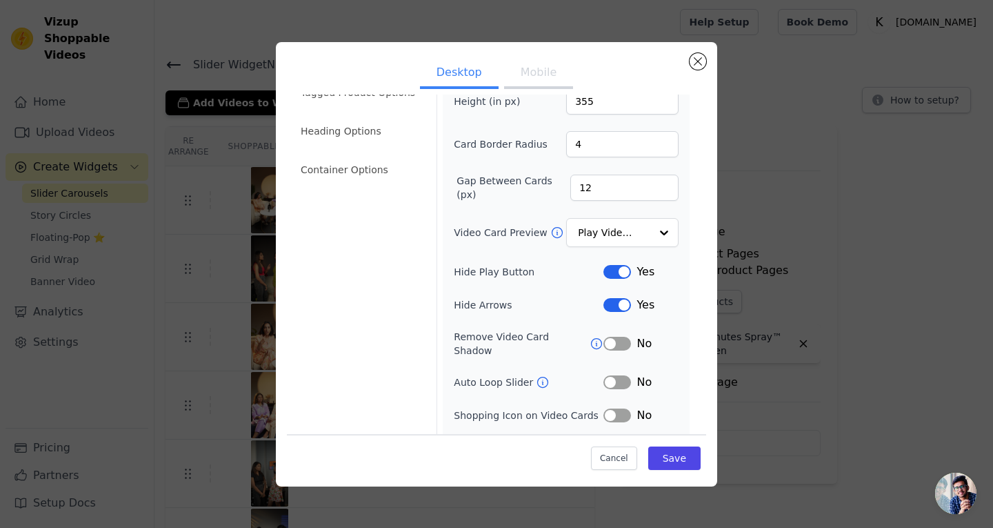
click at [684, 214] on form "Width (in px) 200 Height (in px) 355 Card Border Radius 4 Gap Between Cards (px…" at bounding box center [566, 248] width 259 height 439
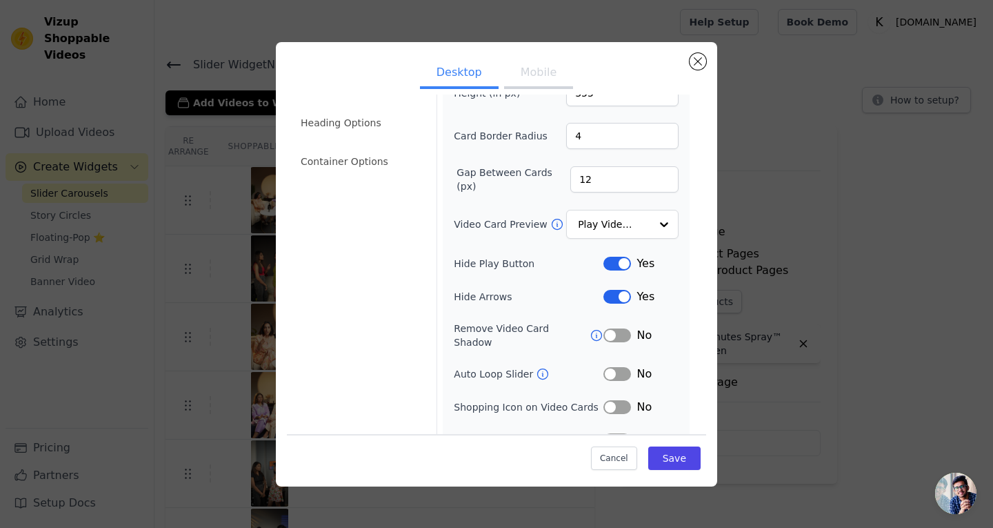
scroll to position [90, 0]
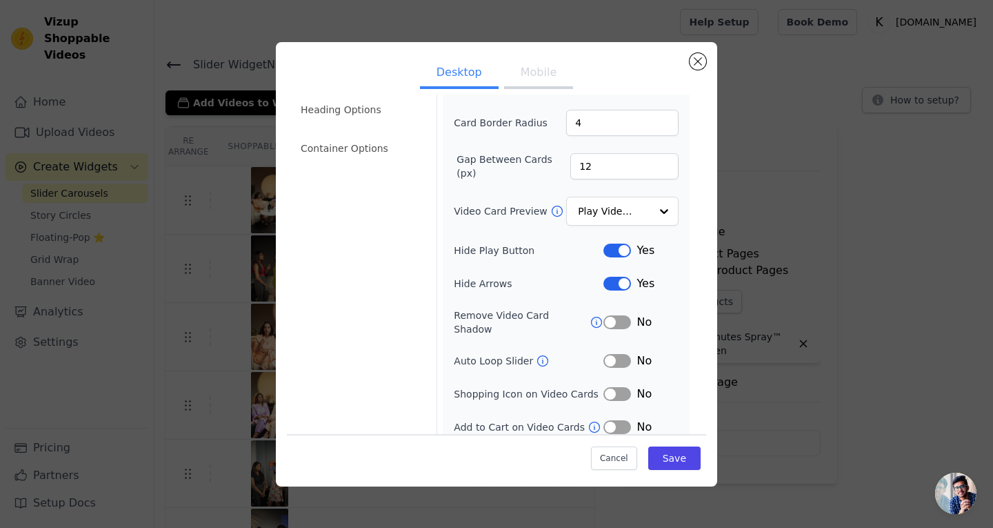
click at [613, 315] on button "Label" at bounding box center [617, 322] width 28 height 14
click at [610, 354] on button "Label" at bounding box center [617, 361] width 28 height 14
click at [617, 387] on button "Label" at bounding box center [617, 394] width 28 height 14
click at [612, 387] on button "Label" at bounding box center [617, 394] width 28 height 14
click at [668, 454] on button "Save" at bounding box center [674, 457] width 52 height 23
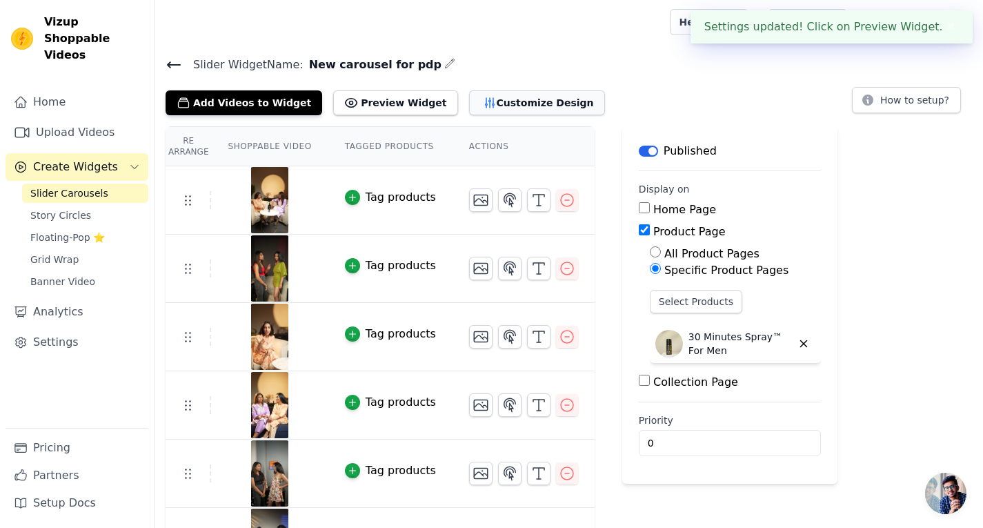
click at [518, 108] on button "Customize Design" at bounding box center [537, 102] width 136 height 25
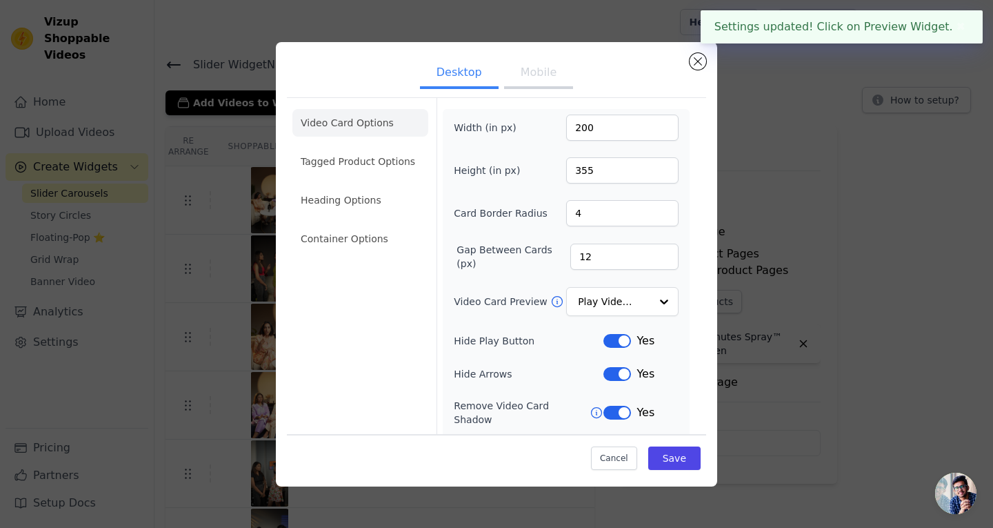
click at [534, 73] on button "Mobile" at bounding box center [538, 74] width 69 height 30
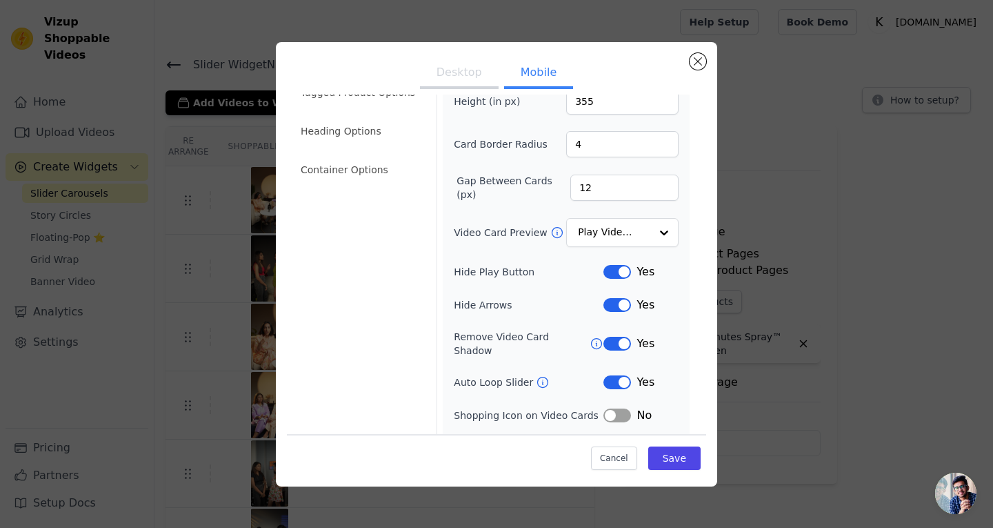
scroll to position [0, 0]
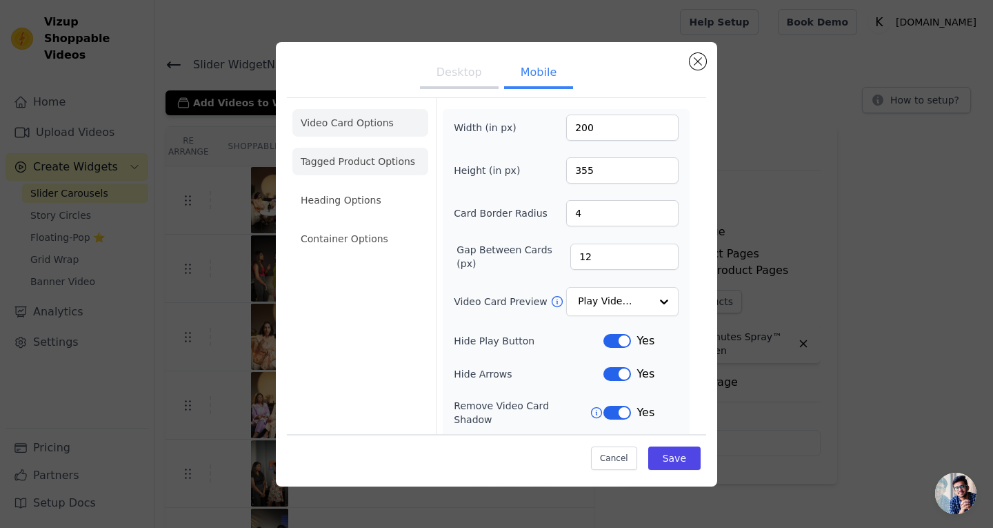
click at [344, 161] on li "Tagged Product Options" at bounding box center [360, 162] width 136 height 28
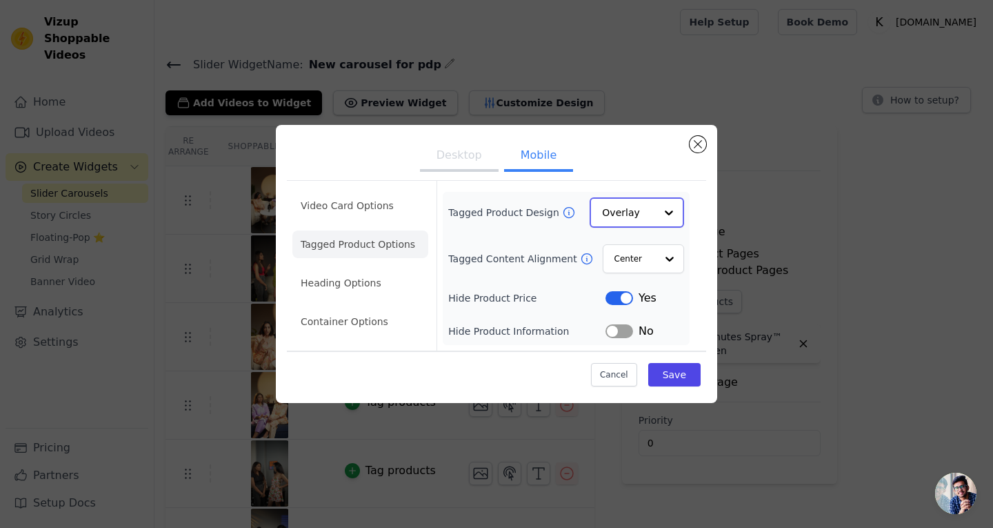
click at [639, 213] on input "Tagged Product Design" at bounding box center [628, 213] width 53 height 28
click at [646, 207] on input "Tagged Product Design" at bounding box center [628, 213] width 53 height 28
click at [654, 263] on input "Tagged Content Alignment" at bounding box center [634, 258] width 41 height 28
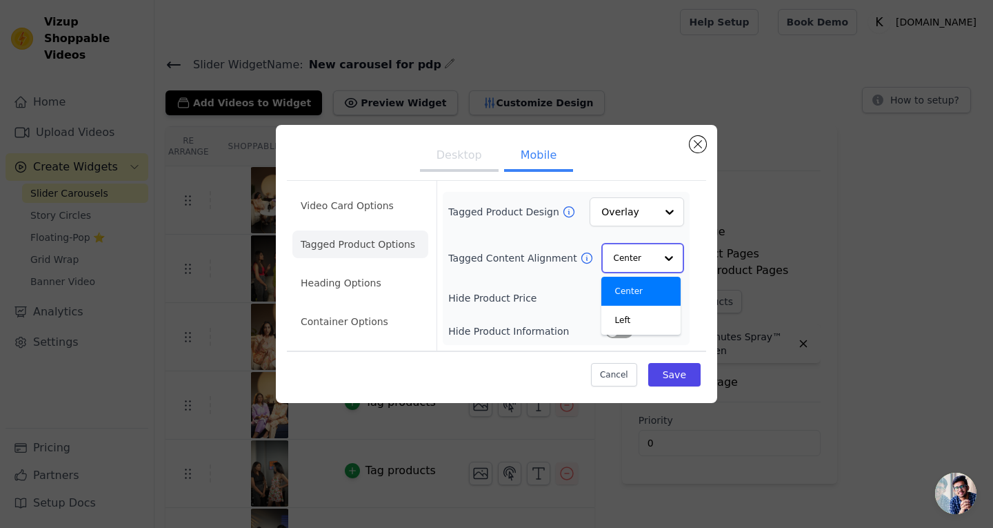
click at [654, 263] on input "Tagged Content Alignment" at bounding box center [634, 258] width 41 height 28
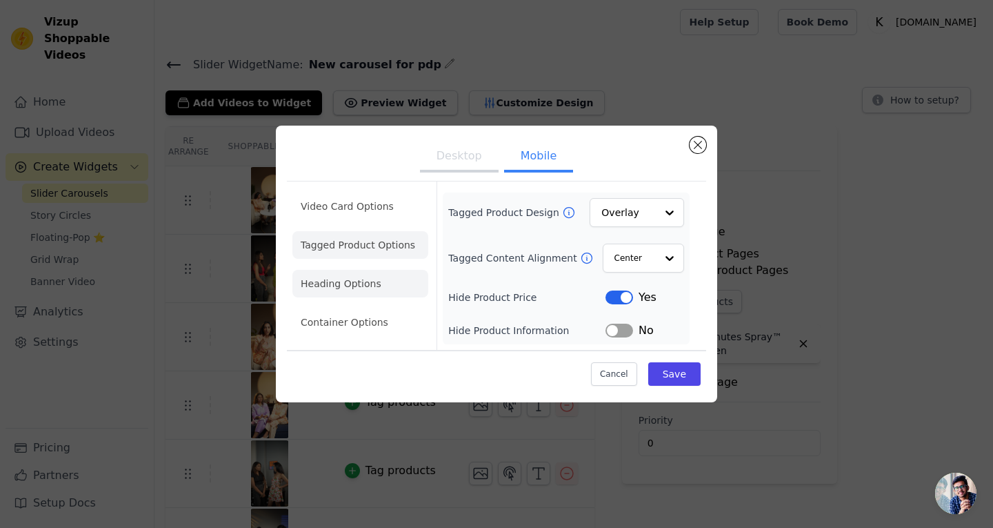
click at [351, 292] on li "Heading Options" at bounding box center [360, 284] width 136 height 28
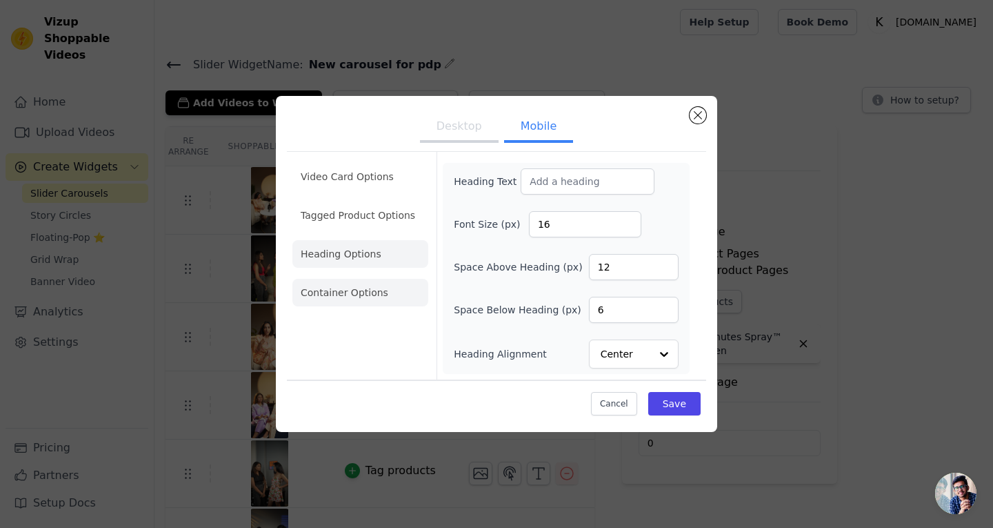
click at [360, 303] on li "Container Options" at bounding box center [360, 293] width 136 height 28
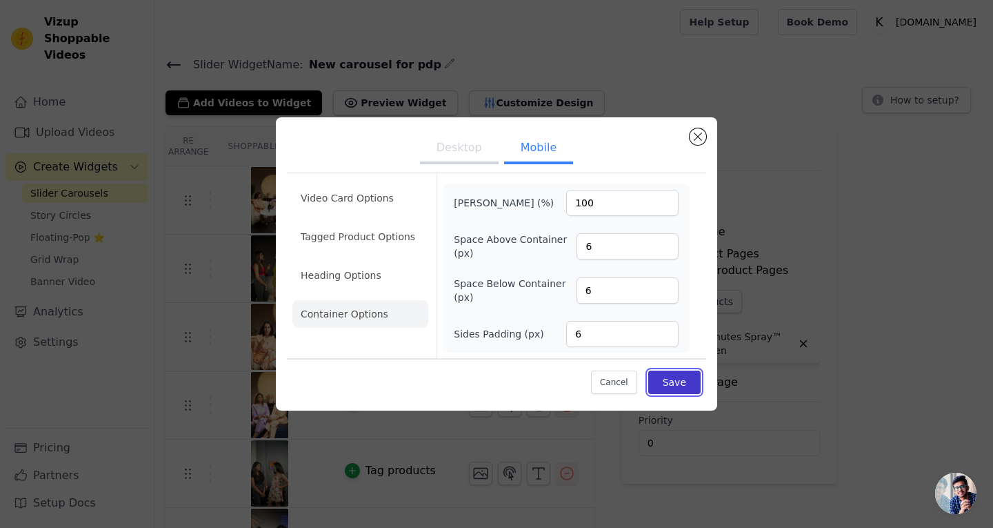
click at [672, 379] on button "Save" at bounding box center [674, 381] width 52 height 23
